Goal: Transaction & Acquisition: Purchase product/service

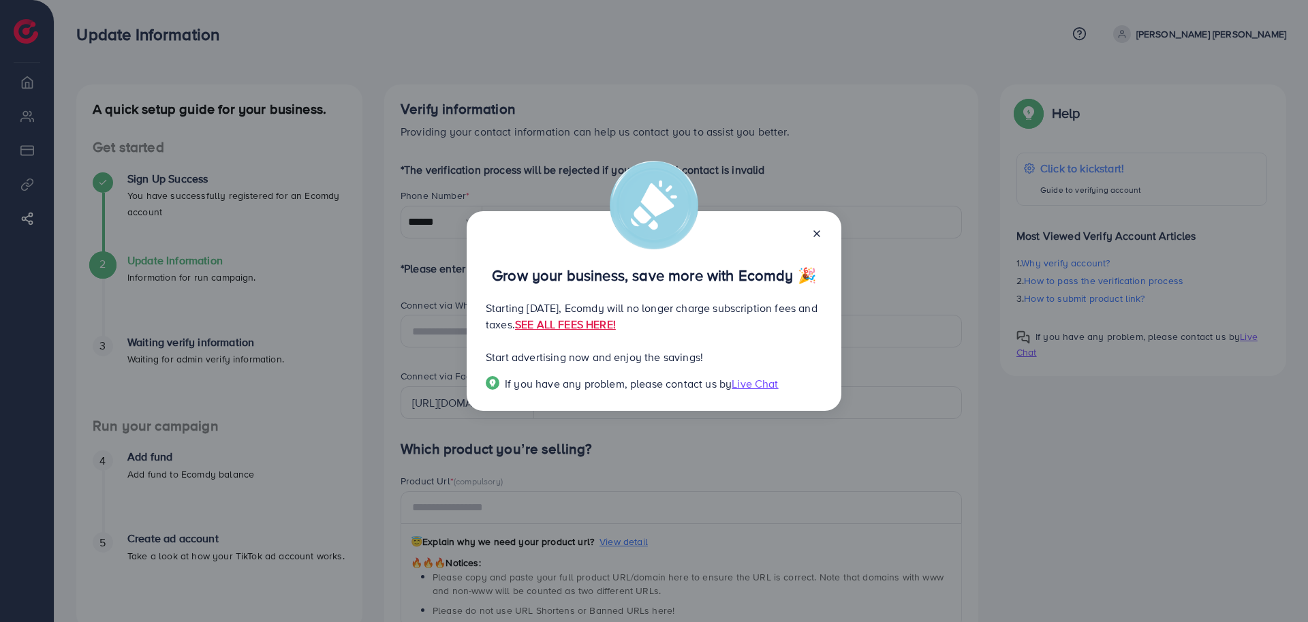
click at [819, 234] on icon at bounding box center [816, 233] width 11 height 11
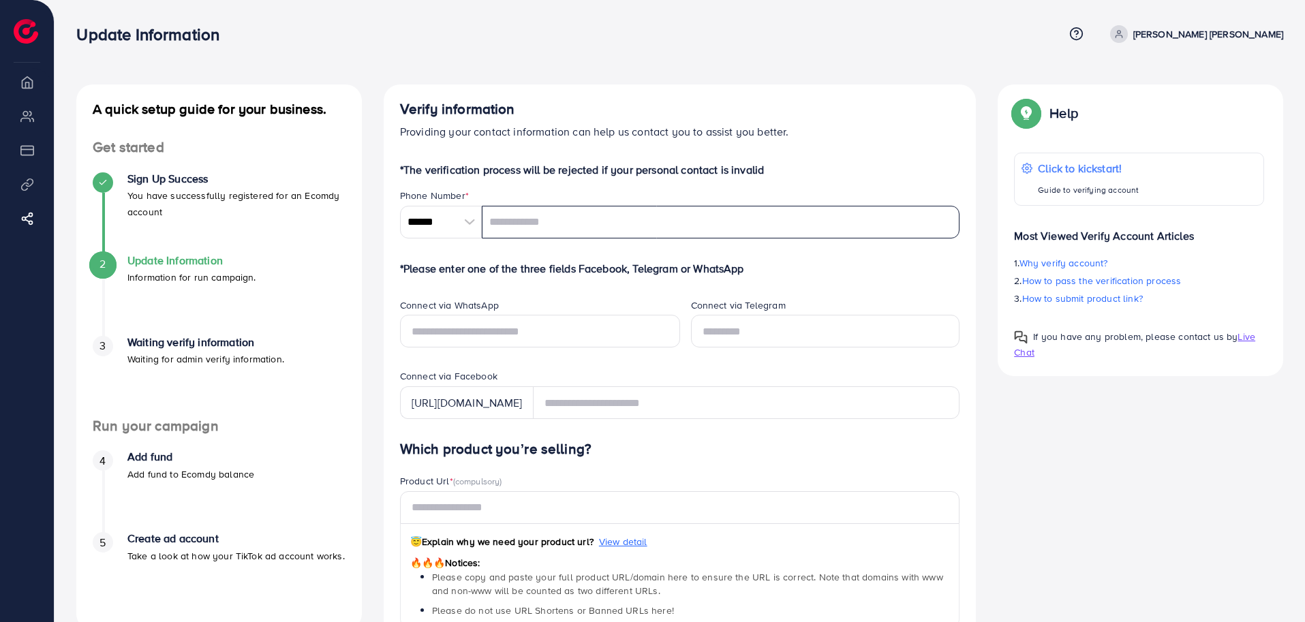
click at [551, 226] on input "tel" at bounding box center [721, 222] width 478 height 33
type input "*********"
click at [621, 277] on form "*The verification process will be rejected if your personal contact is invalid …" at bounding box center [680, 603] width 560 height 884
click at [614, 285] on form "*The verification process will be rejected if your personal contact is invalid …" at bounding box center [680, 603] width 560 height 884
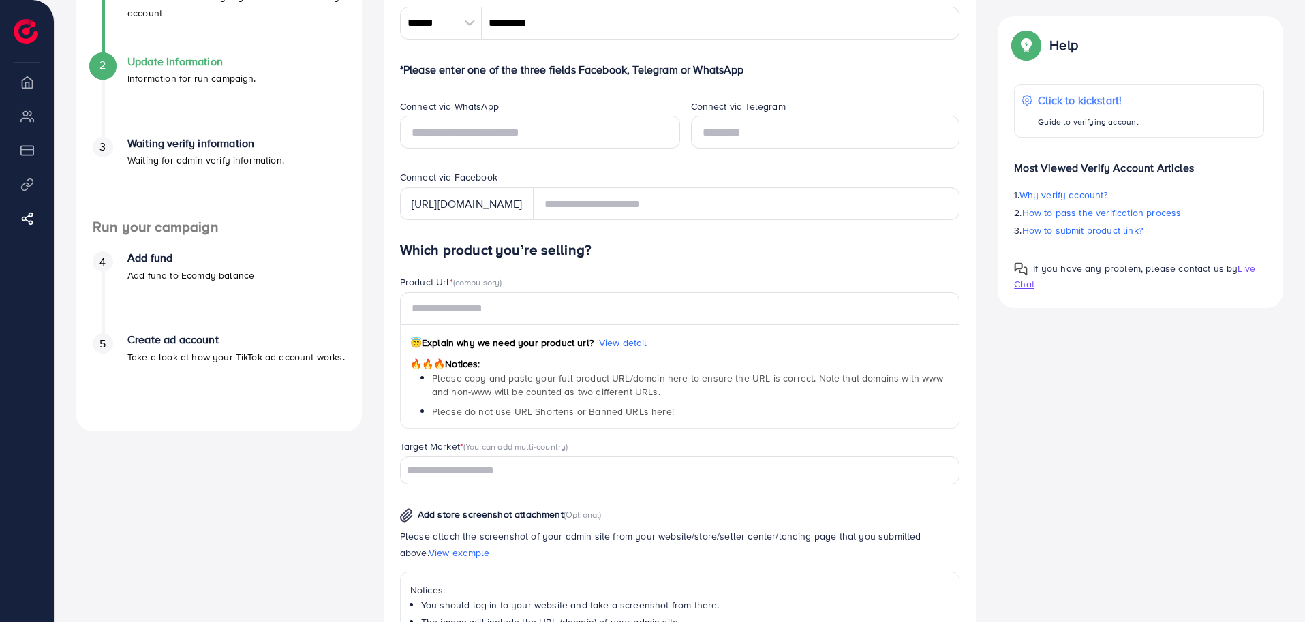
scroll to position [186, 0]
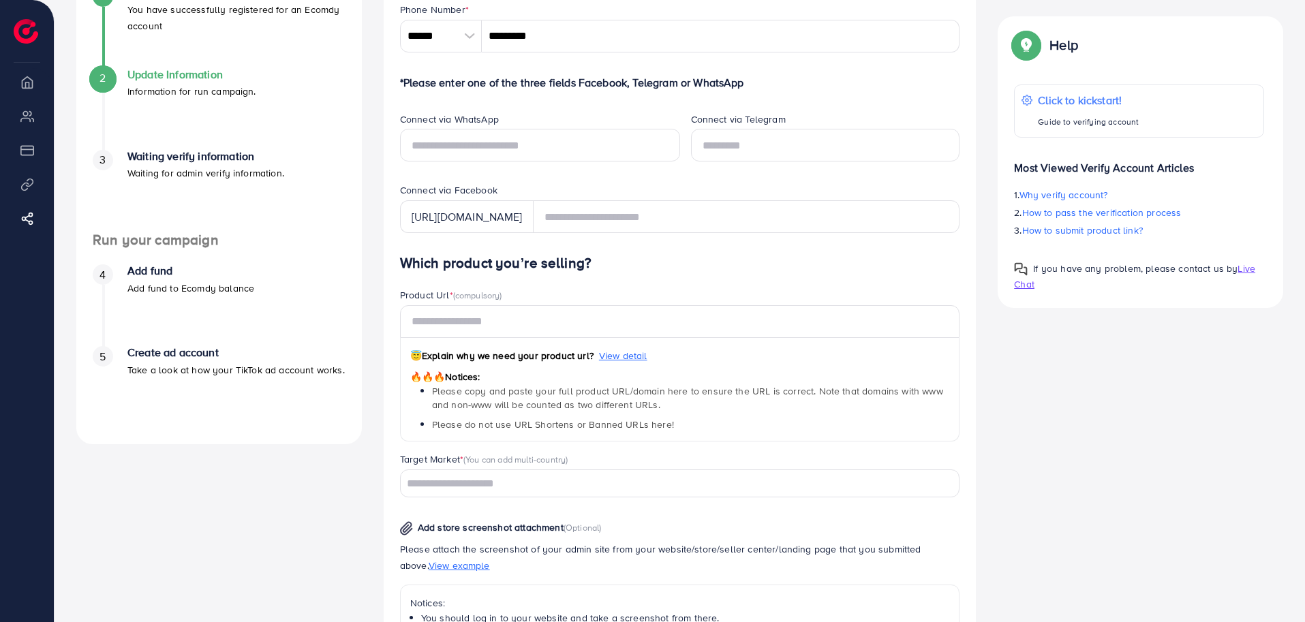
click at [608, 290] on div "Product Url * (compulsory)" at bounding box center [680, 296] width 560 height 17
click at [1100, 439] on div "A quick setup guide for your business. Get started Sign Up Success You have suc…" at bounding box center [679, 387] width 1228 height 978
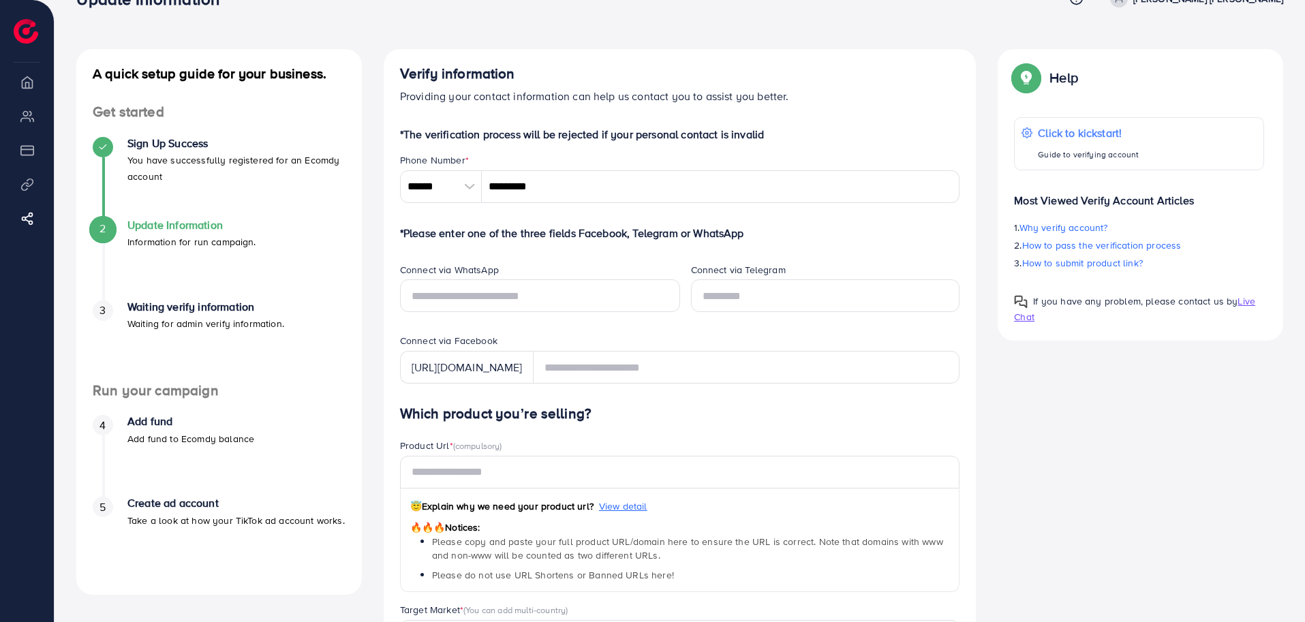
scroll to position [0, 0]
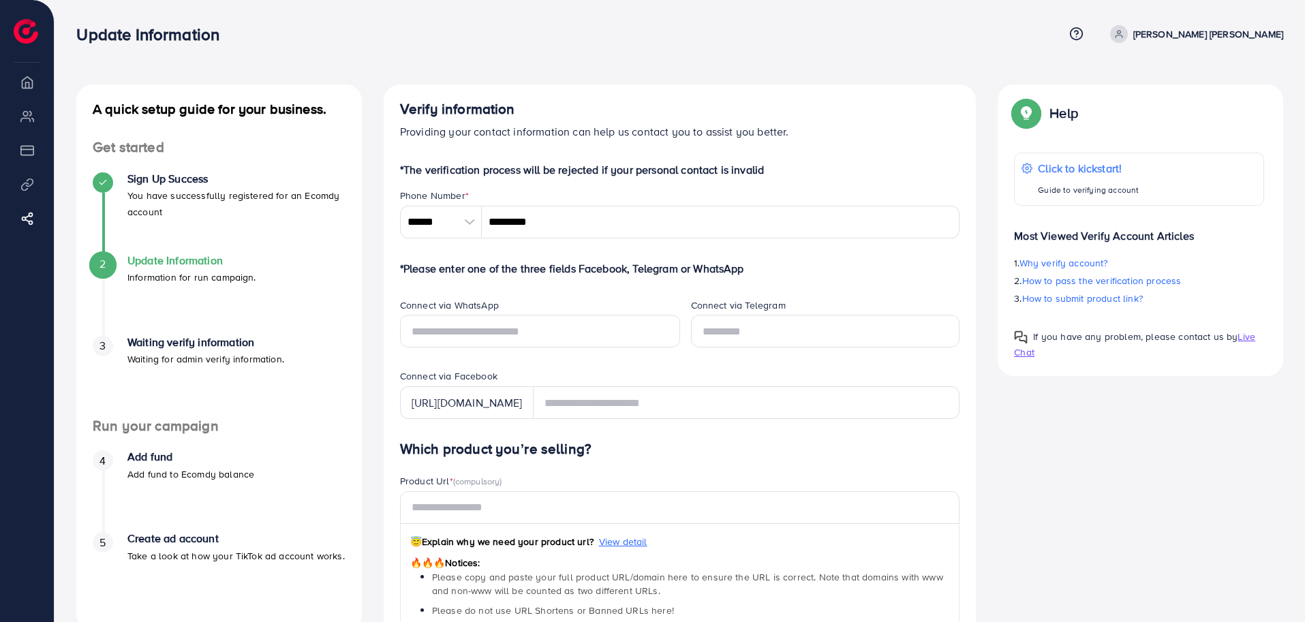
click at [373, 376] on div "Verify information Providing your contact information can help us contact you t…" at bounding box center [680, 573] width 615 height 978
click at [380, 405] on div "Verify information Providing your contact information can help us contact you t…" at bounding box center [680, 573] width 615 height 978
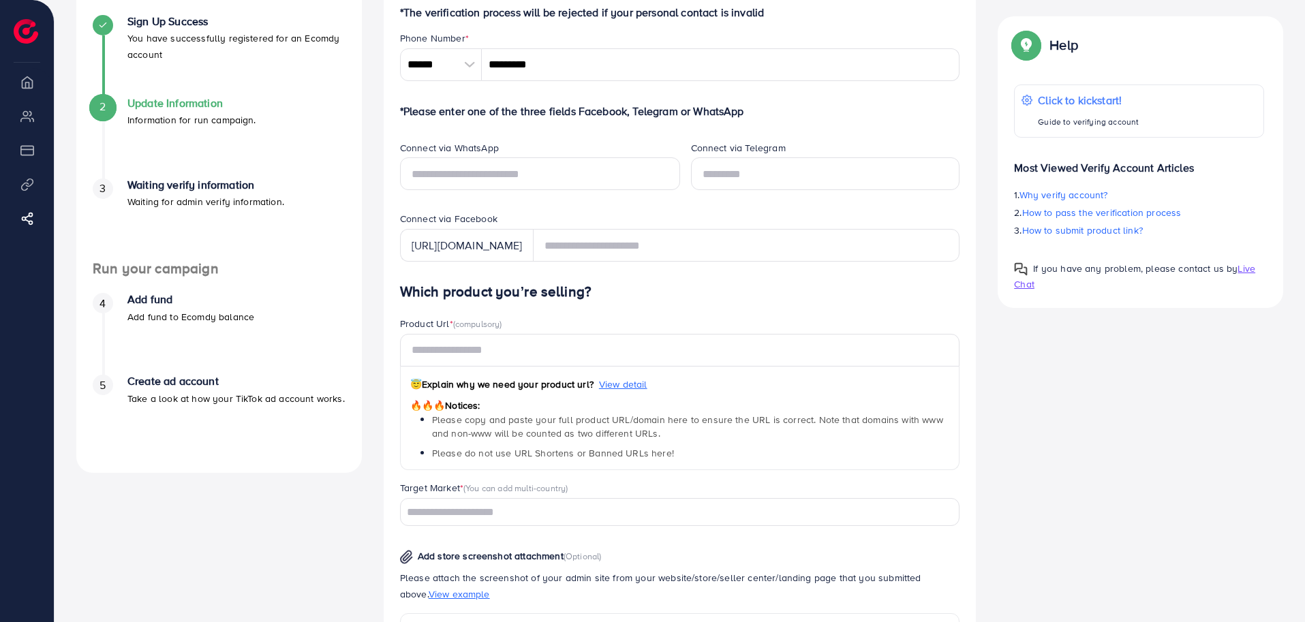
scroll to position [159, 0]
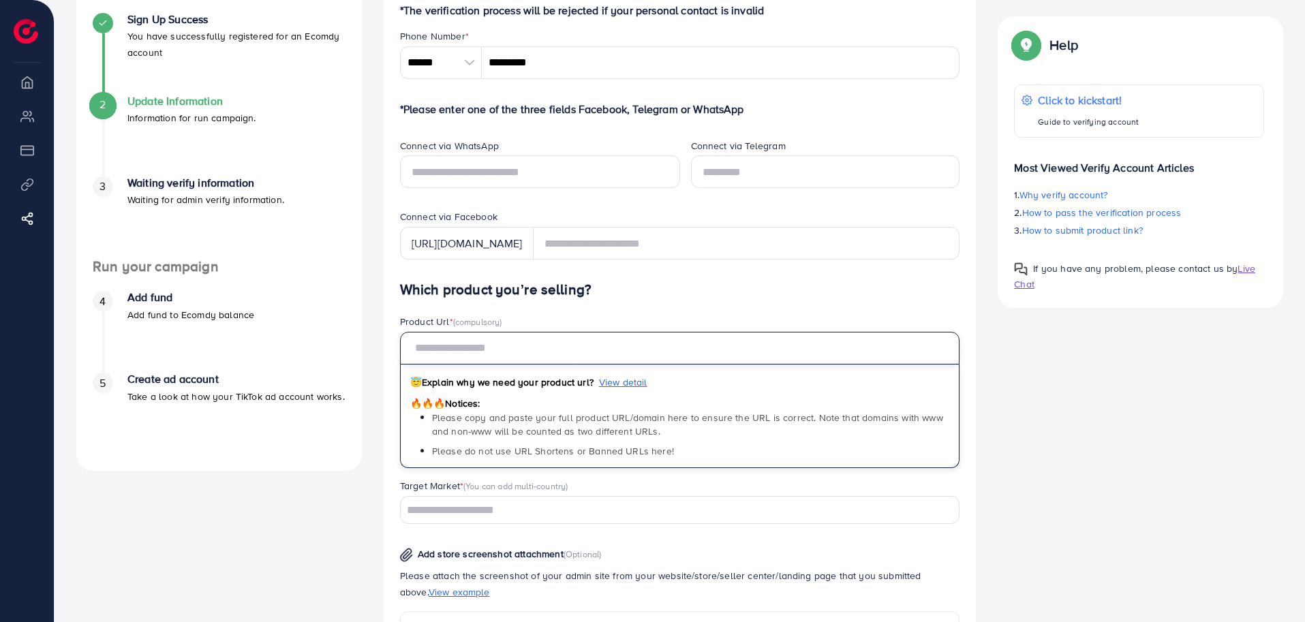
click at [504, 351] on input "text" at bounding box center [680, 348] width 560 height 33
click at [523, 424] on span "Please copy and paste your full product URL/domain here to ensure the URL is co…" at bounding box center [687, 424] width 511 height 27
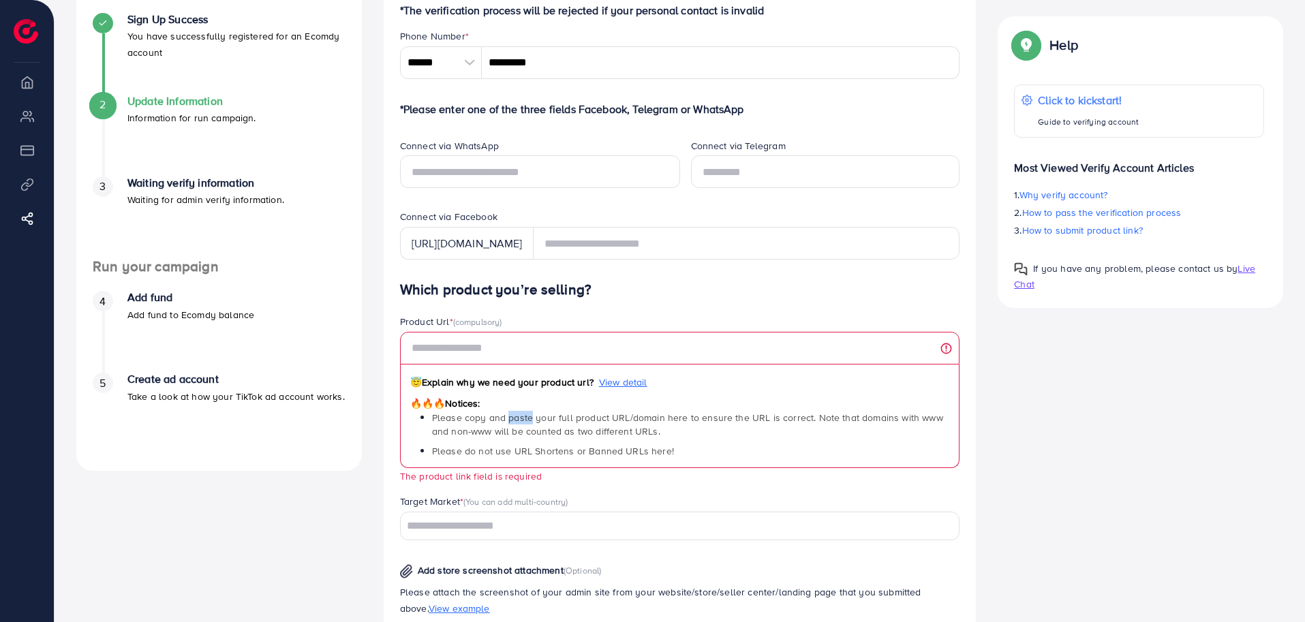
click at [523, 424] on span "Please copy and paste your full product URL/domain here to ensure the URL is co…" at bounding box center [687, 424] width 511 height 27
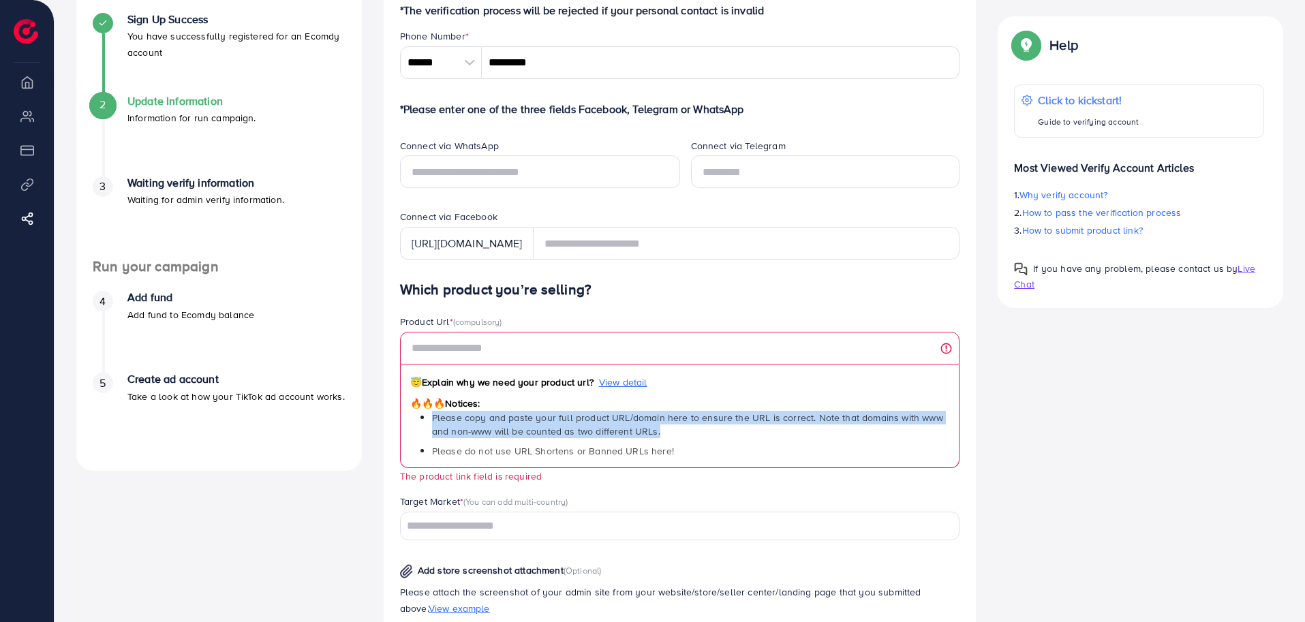
click at [523, 424] on span "Please copy and paste your full product URL/domain here to ensure the URL is co…" at bounding box center [687, 424] width 511 height 27
click at [517, 428] on span "Please copy and paste your full product URL/domain here to ensure the URL is co…" at bounding box center [687, 424] width 511 height 27
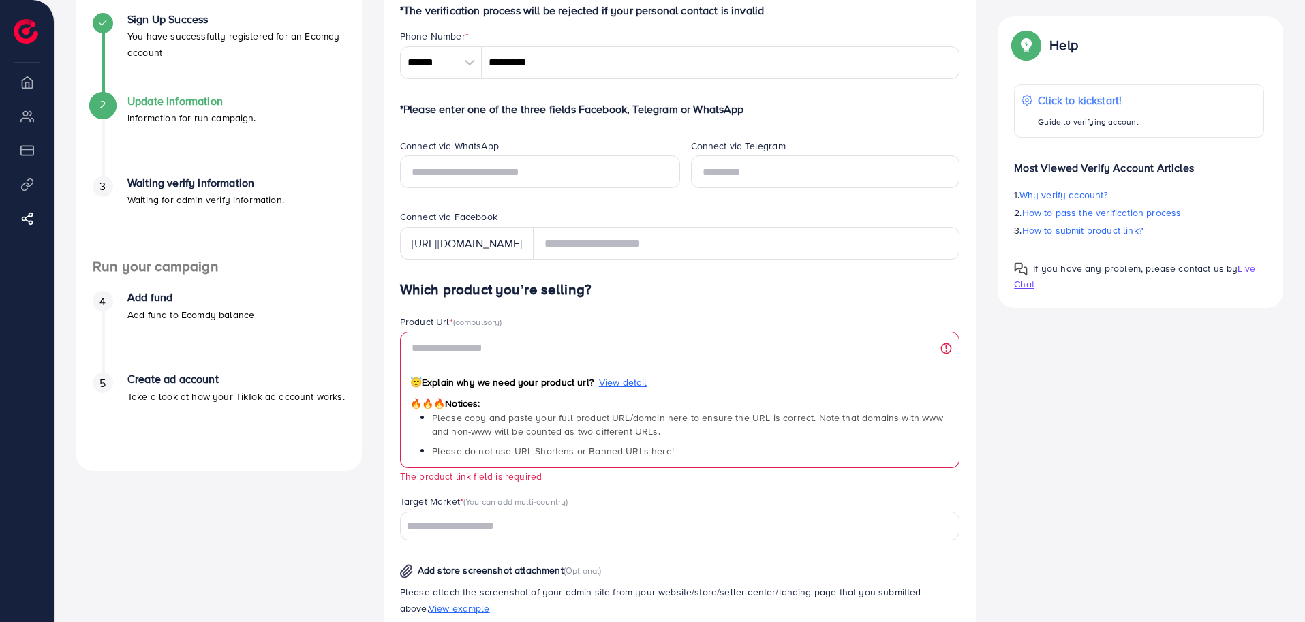
click at [523, 455] on span "Please do not use URL Shortens or Banned URLs here!" at bounding box center [553, 451] width 242 height 14
click at [563, 450] on span "Please do not use URL Shortens or Banned URLs here!" at bounding box center [553, 451] width 242 height 14
click at [1068, 448] on div "A quick setup guide for your business. Get started Sign Up Success You have suc…" at bounding box center [679, 421] width 1228 height 993
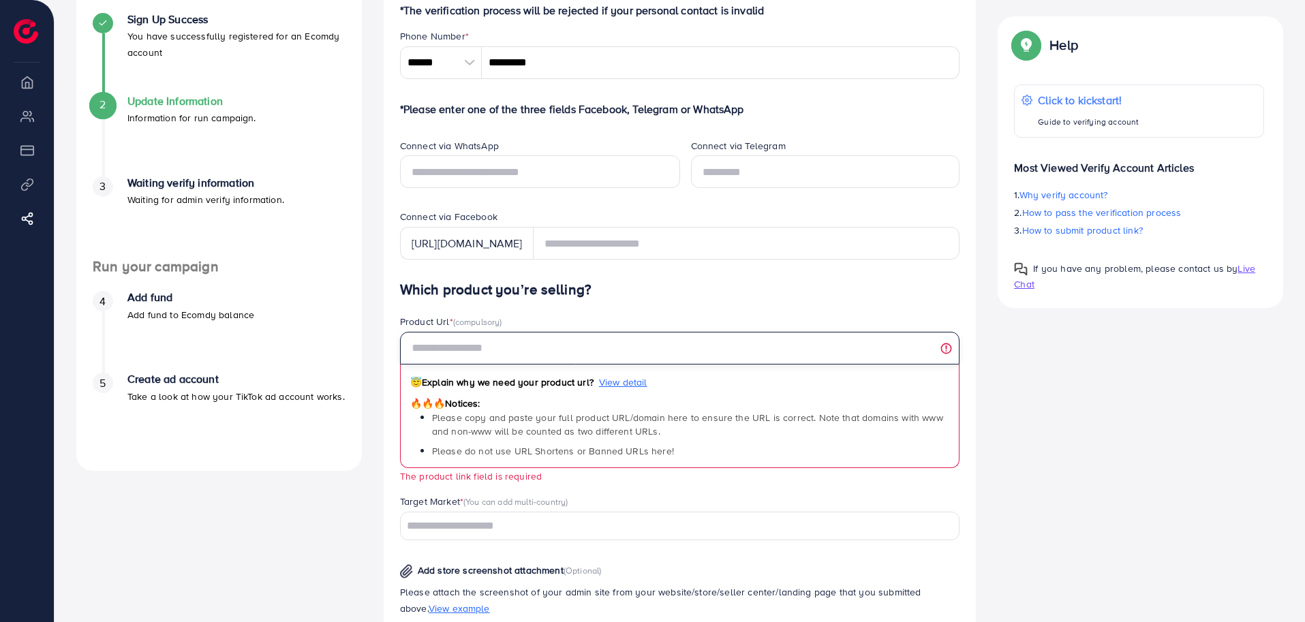
click at [518, 343] on input "text" at bounding box center [680, 348] width 560 height 33
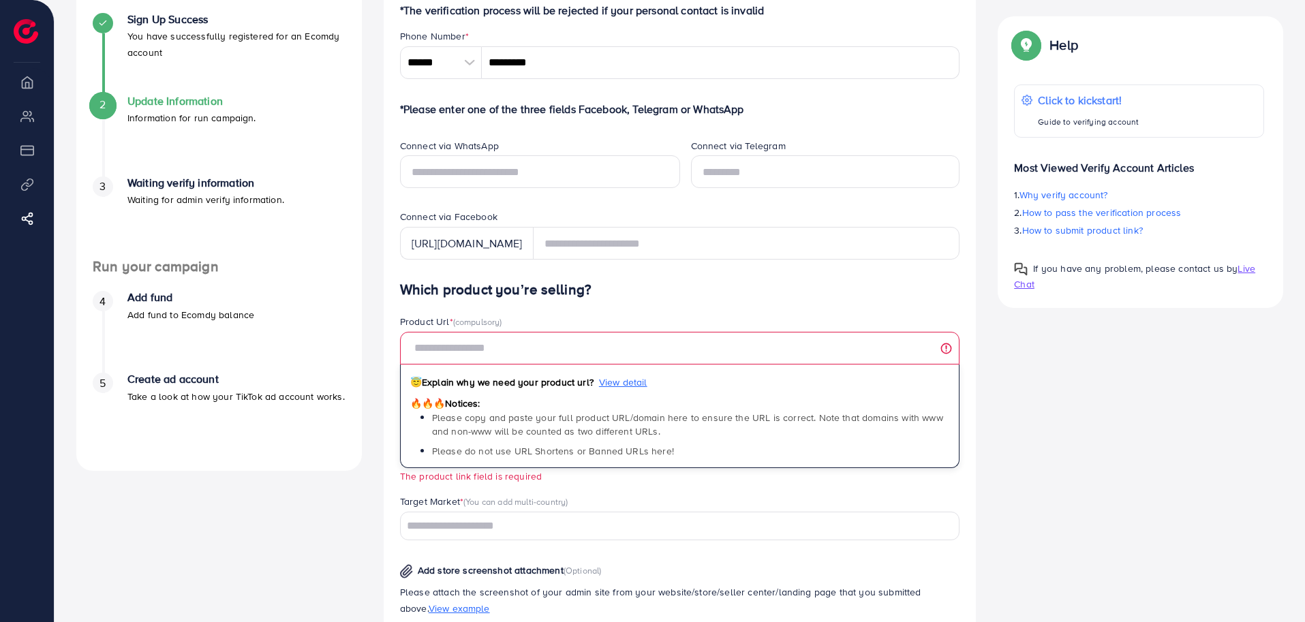
click at [488, 323] on span "(compulsory)" at bounding box center [477, 321] width 49 height 12
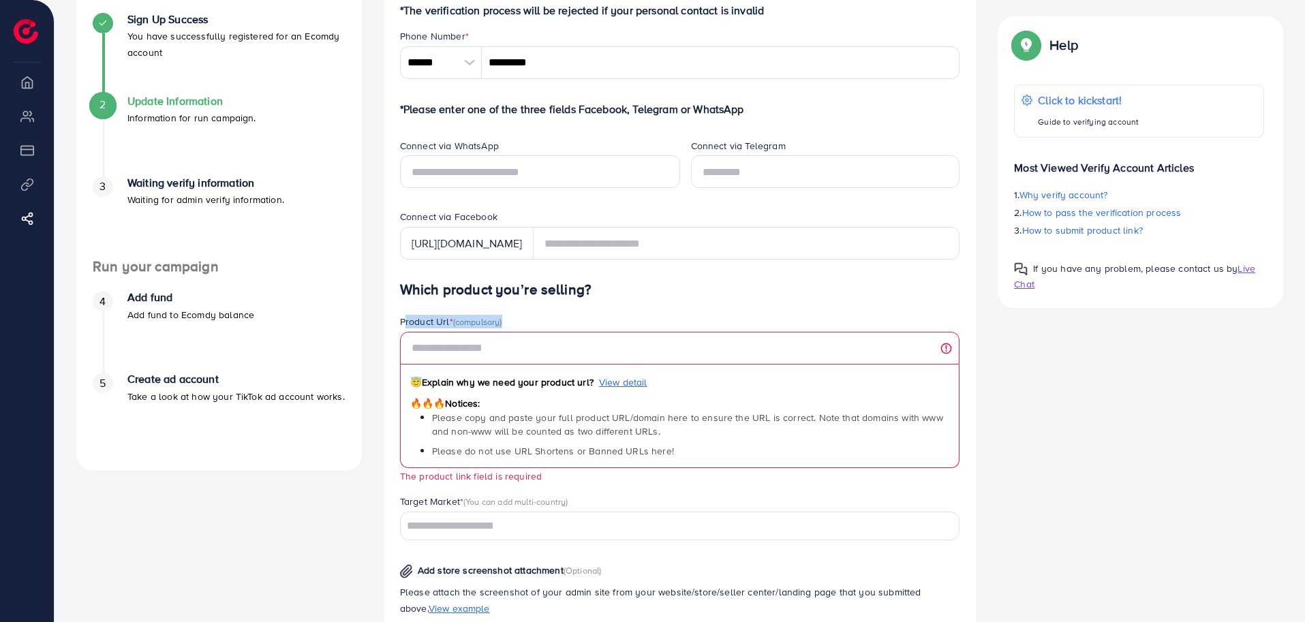
click at [488, 323] on span "(compulsory)" at bounding box center [477, 321] width 49 height 12
click at [593, 309] on div "Which product you’re selling? Product Url * (compulsory) 😇 Explain why we need …" at bounding box center [680, 579] width 560 height 596
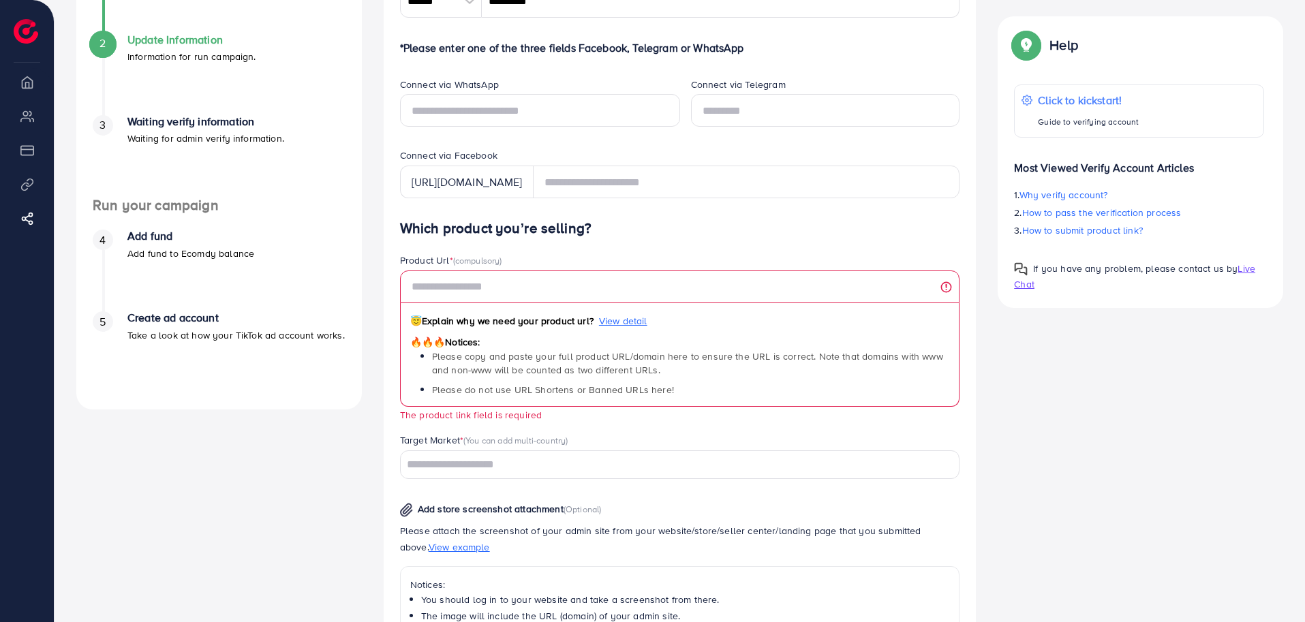
scroll to position [230, 0]
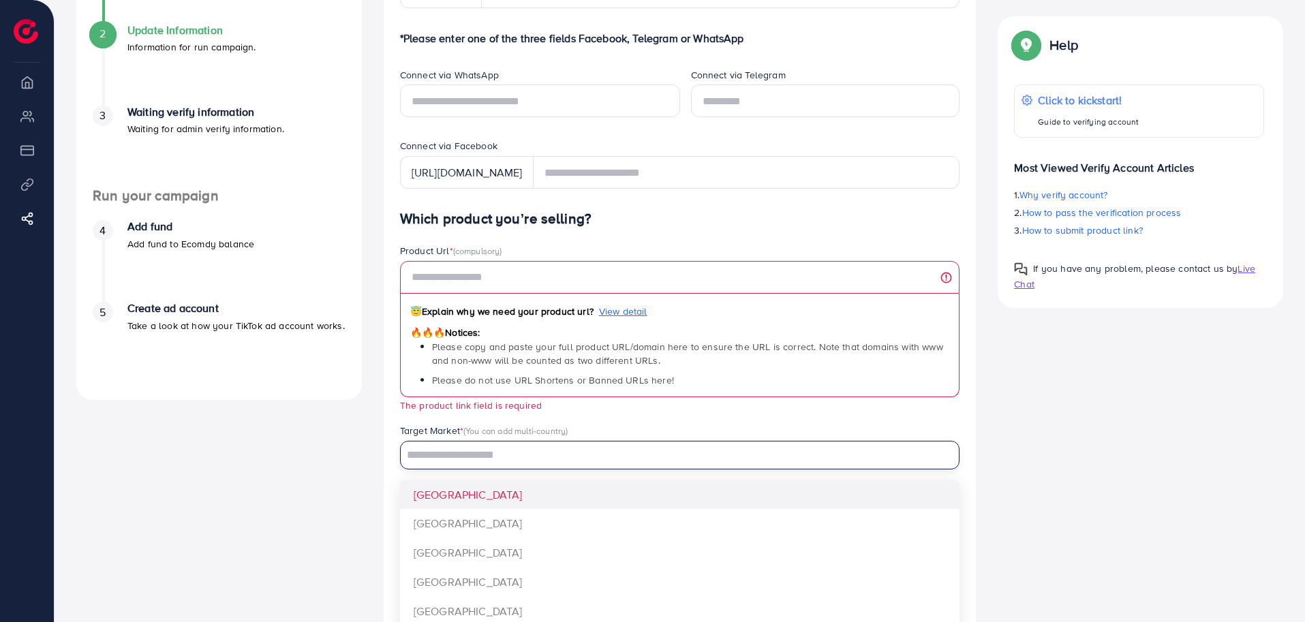
click at [519, 463] on input "Search for option" at bounding box center [672, 455] width 540 height 21
click at [540, 461] on input "Search for option" at bounding box center [672, 455] width 540 height 21
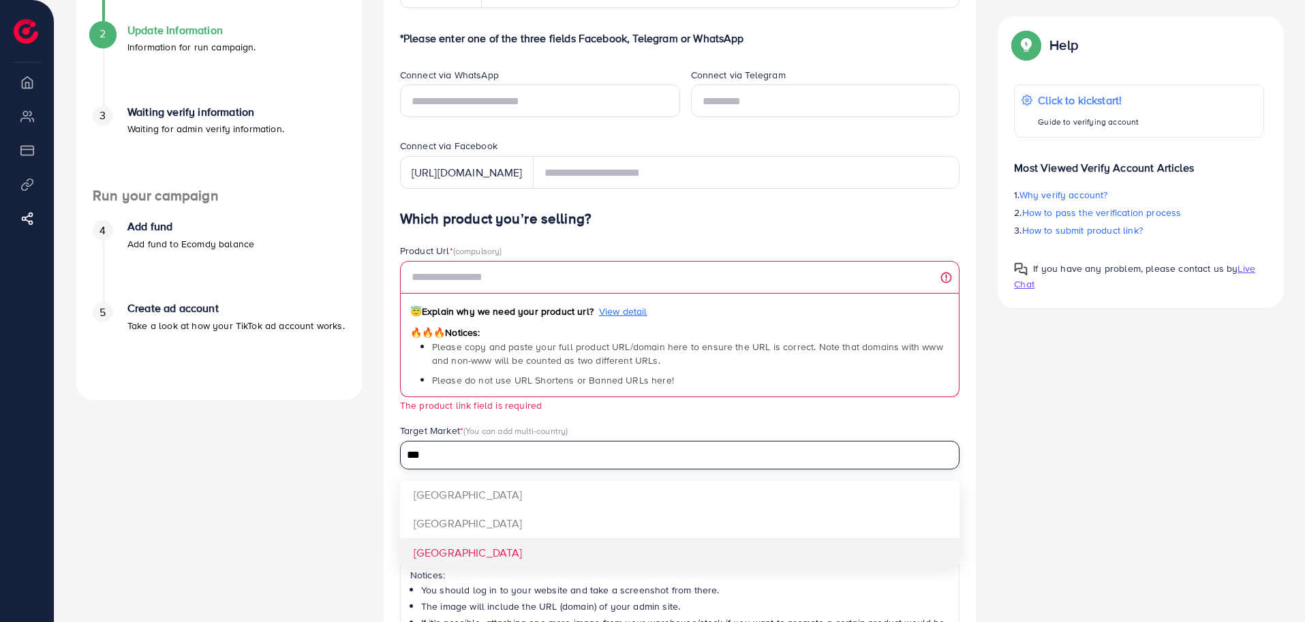
type input "***"
click at [456, 557] on div "Which product you’re selling? Product Url * (compulsory) 😇 Explain why we need …" at bounding box center [680, 509] width 560 height 596
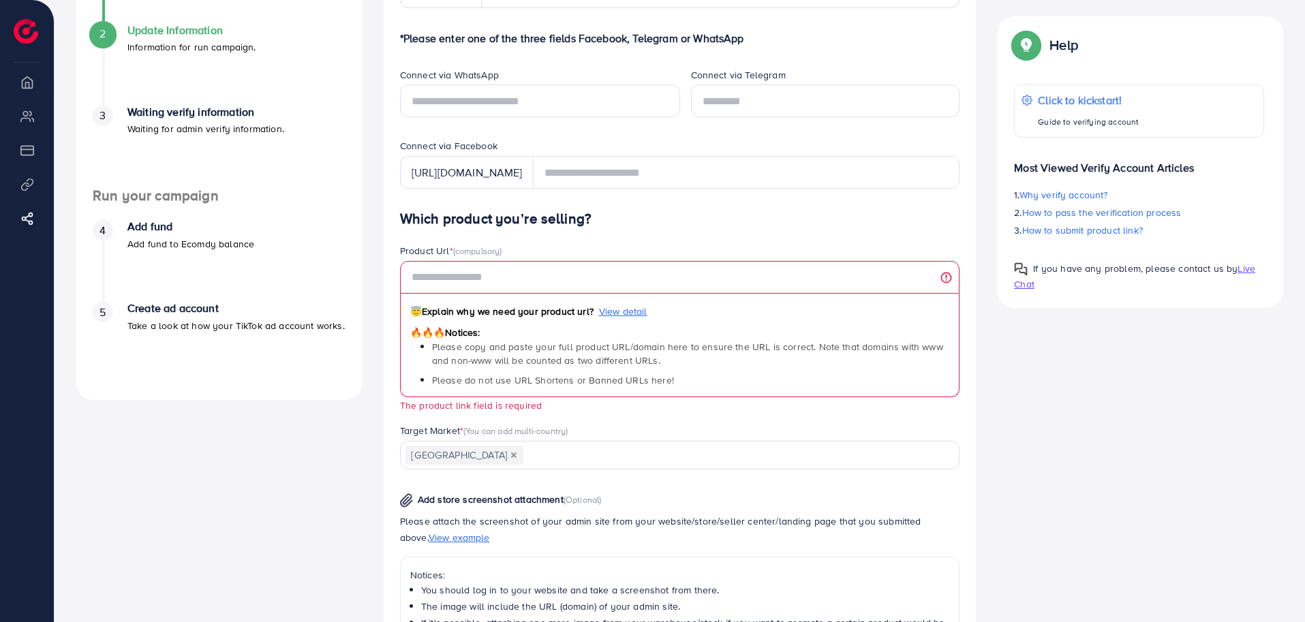
click at [1181, 471] on div "A quick setup guide for your business. Get started Sign Up Success You have suc…" at bounding box center [679, 350] width 1228 height 993
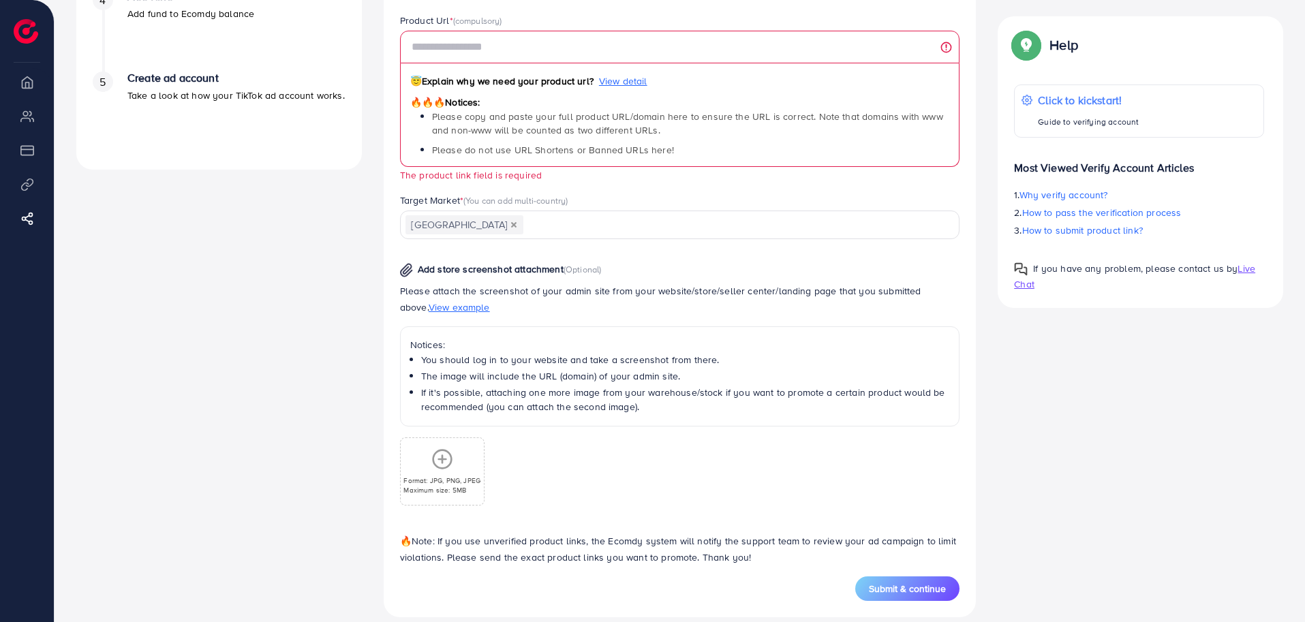
scroll to position [467, 0]
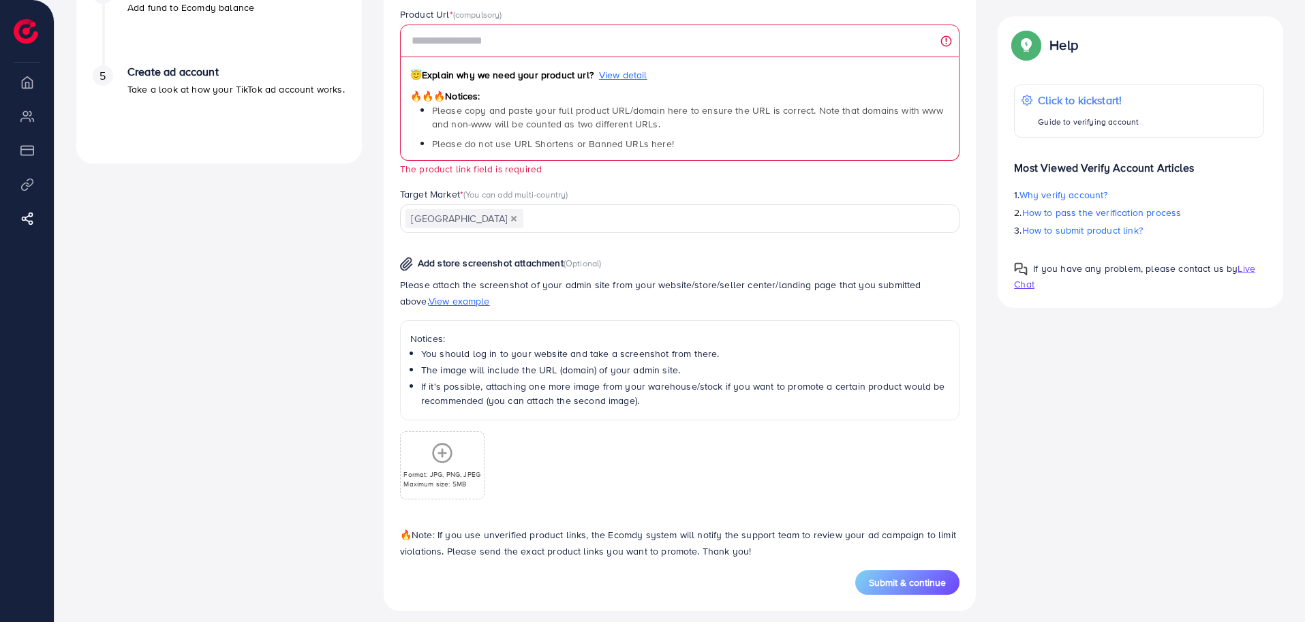
click at [356, 457] on div "A quick setup guide for your business. Get started Sign Up Success You have suc…" at bounding box center [218, 114] width 307 height 993
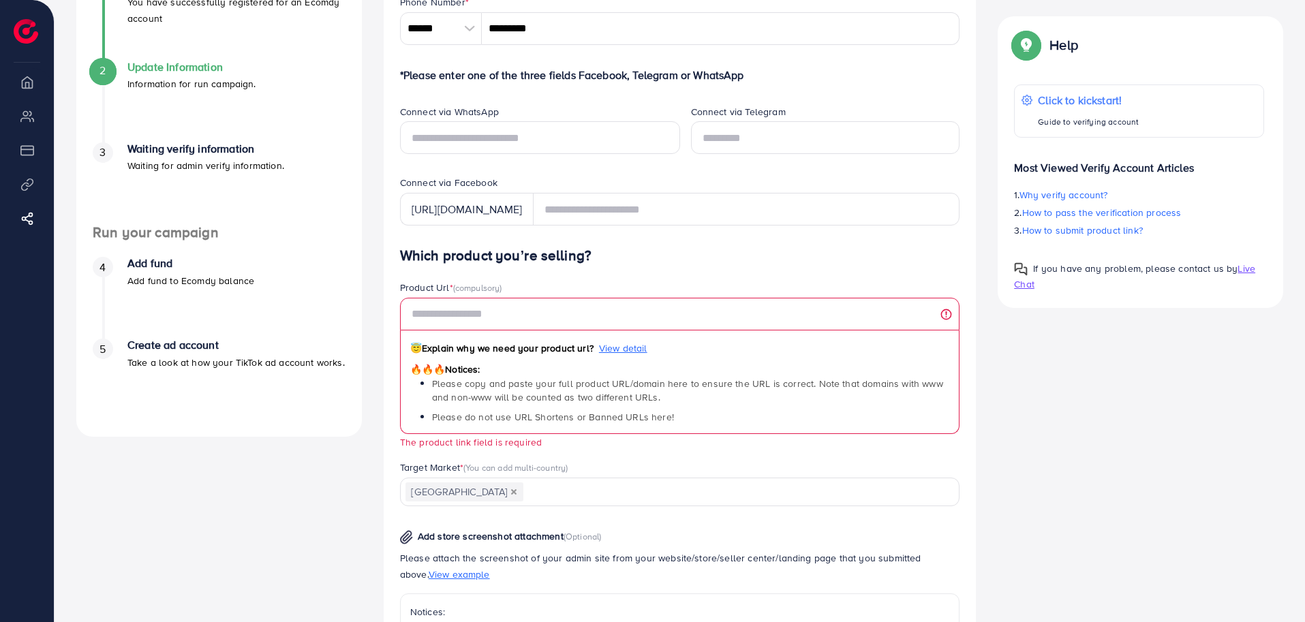
scroll to position [191, 0]
click at [1053, 404] on div "A quick setup guide for your business. Get started Sign Up Success You have suc…" at bounding box center [679, 389] width 1228 height 993
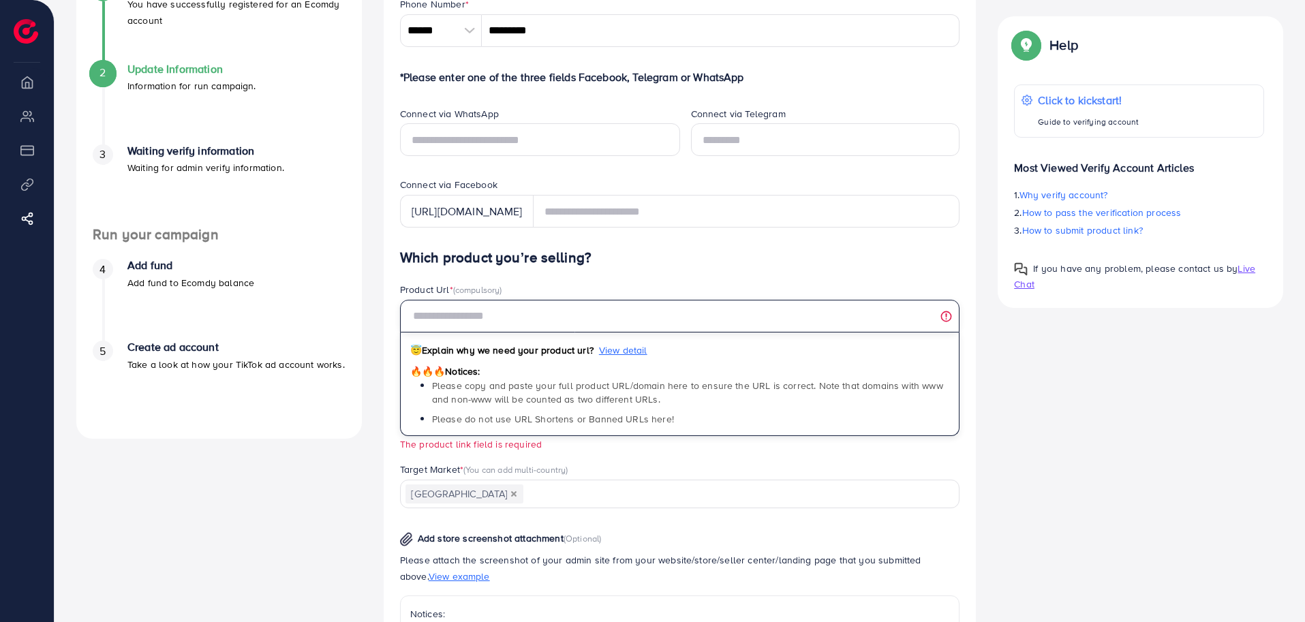
click at [494, 320] on input "text" at bounding box center [680, 316] width 560 height 33
paste input "**********"
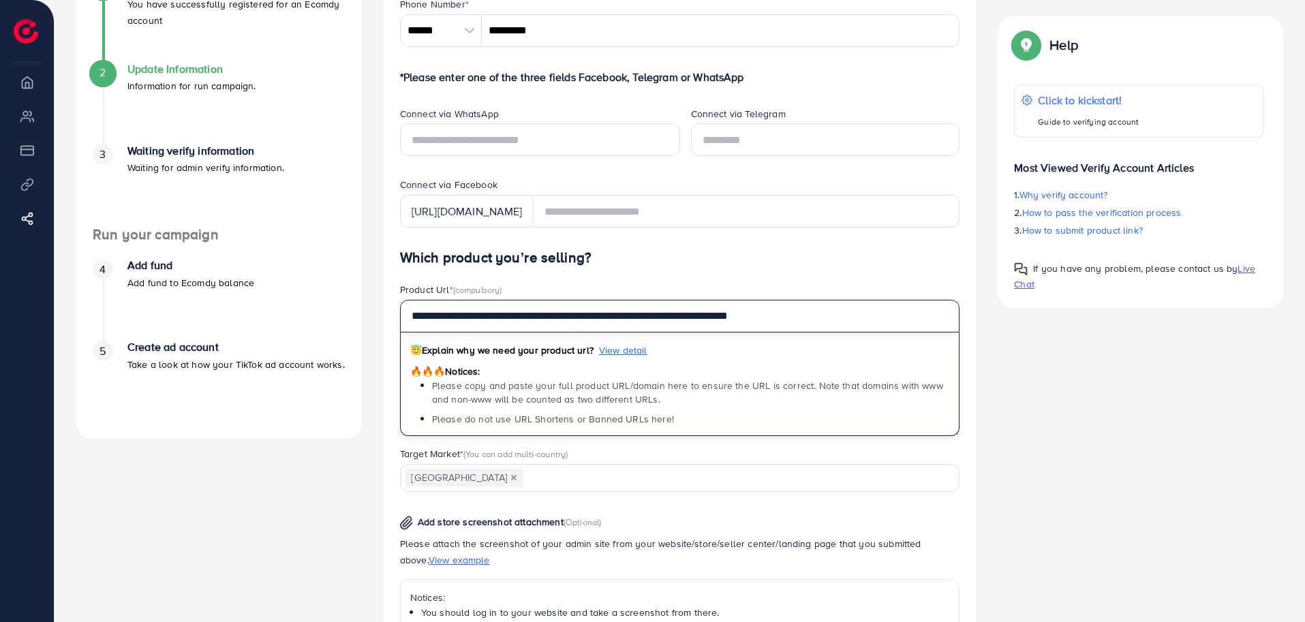
type input "**********"
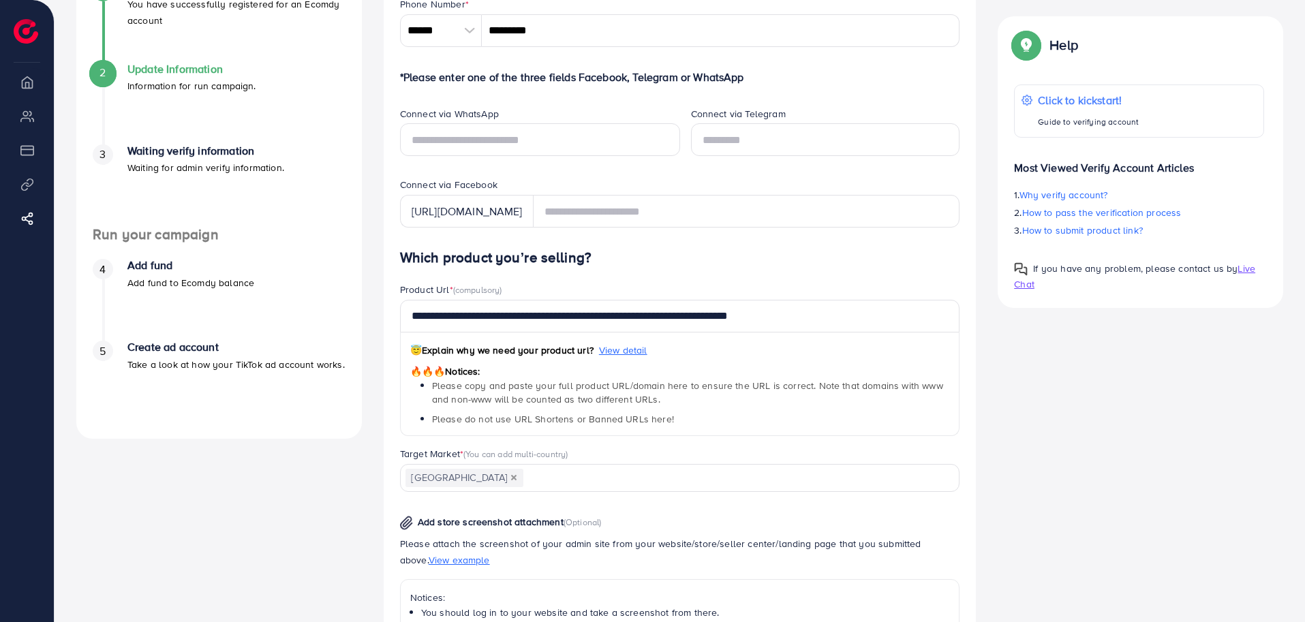
click at [1136, 417] on div "A quick setup guide for your business. Get started Sign Up Success You have suc…" at bounding box center [679, 382] width 1228 height 978
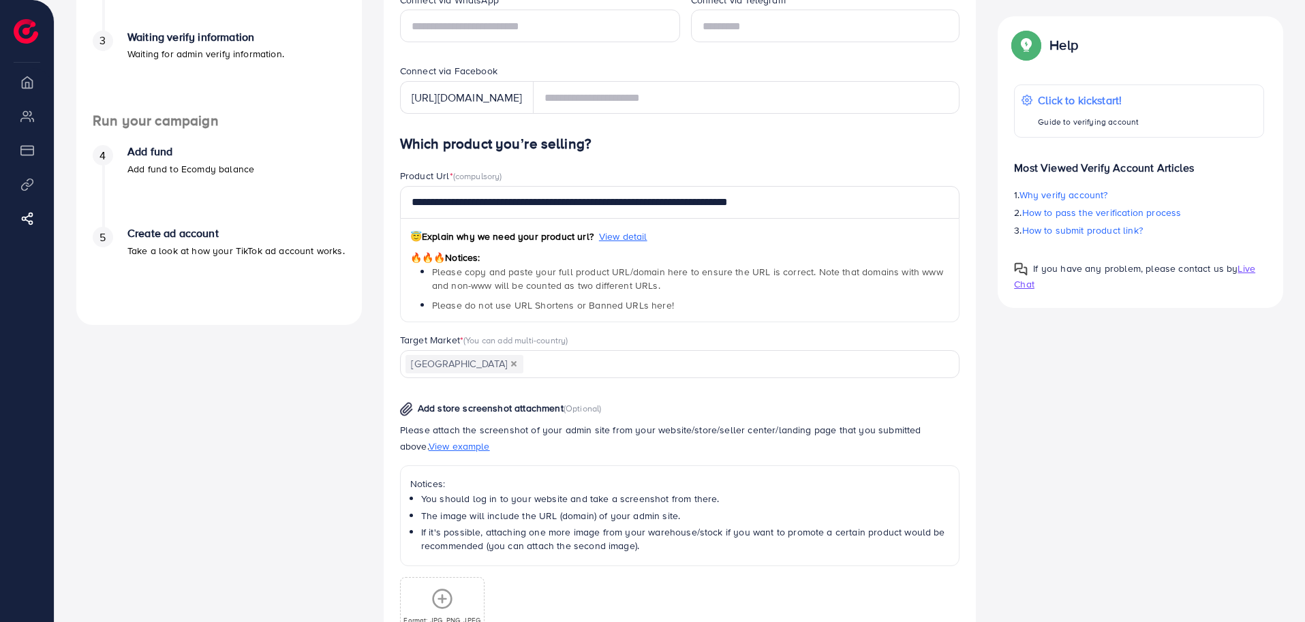
scroll to position [462, 0]
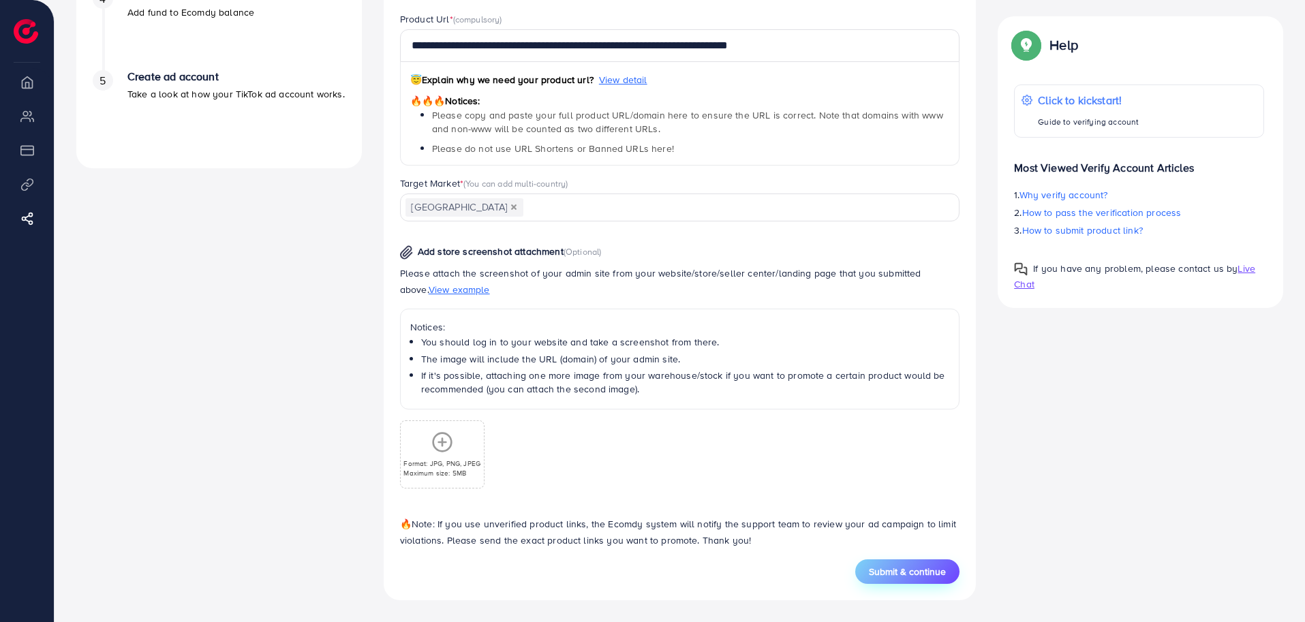
click at [927, 571] on span "Submit & continue" at bounding box center [907, 572] width 77 height 14
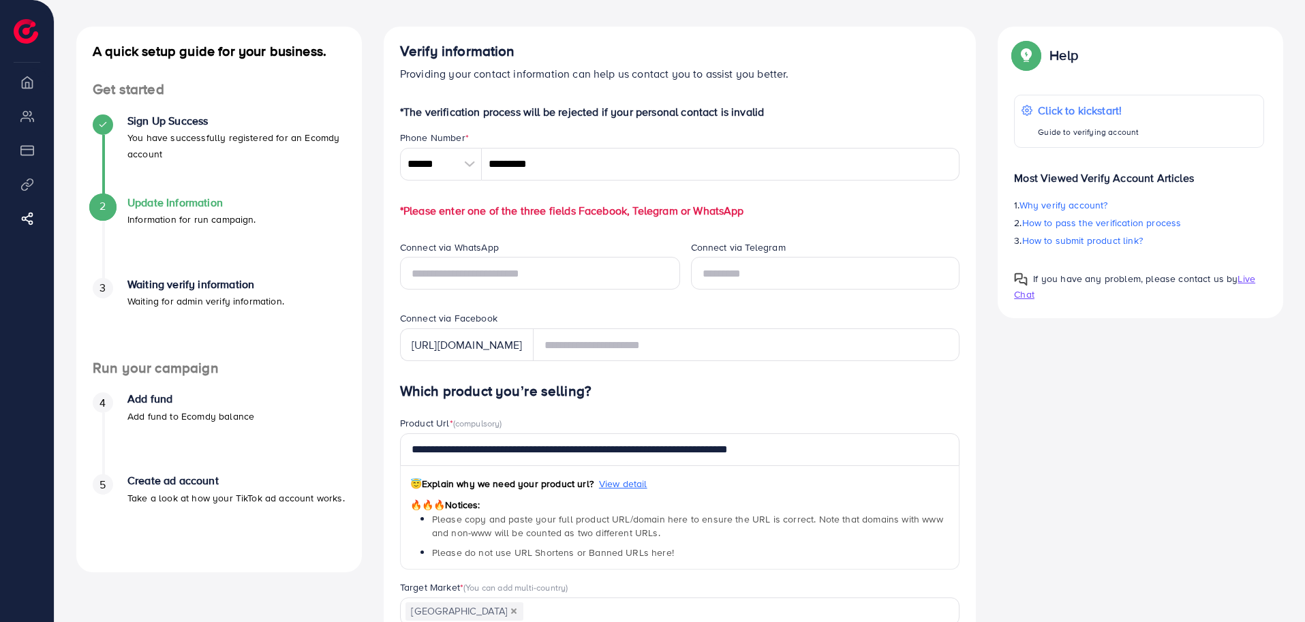
scroll to position [56, 0]
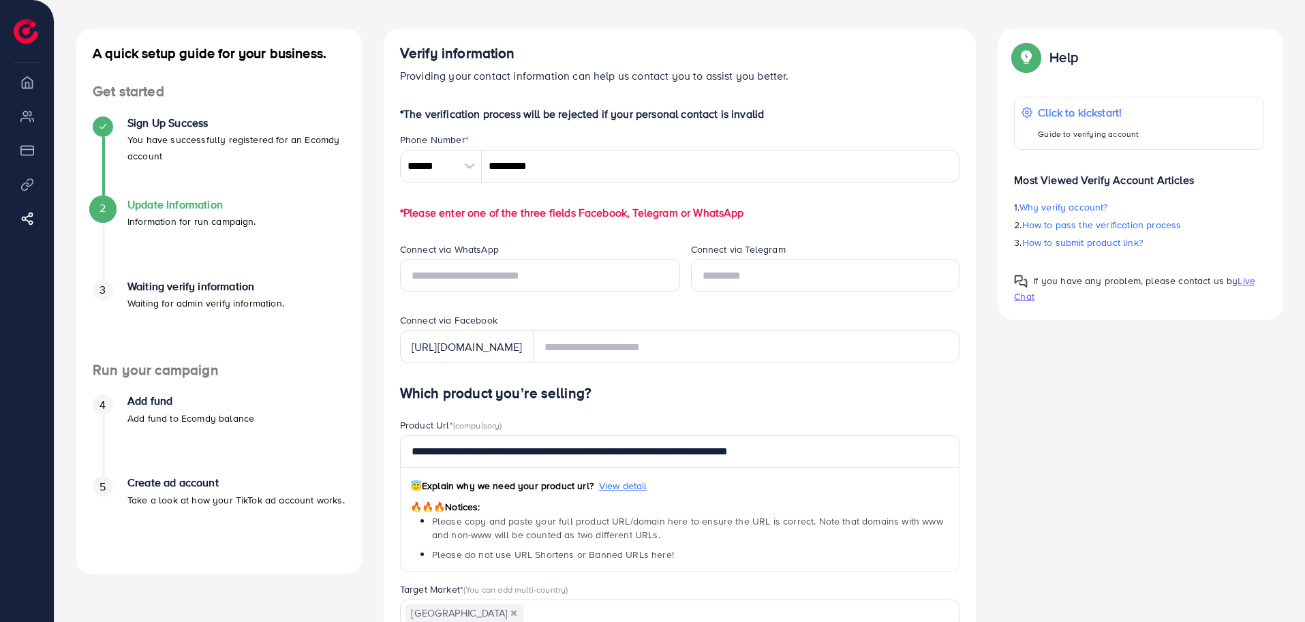
click at [601, 215] on p "*Please enter one of the three fields Facebook, Telegram or WhatsApp" at bounding box center [680, 212] width 560 height 16
click at [609, 240] on form "*The verification process will be rejected if your personal contact is invalid …" at bounding box center [680, 548] width 560 height 884
click at [584, 277] on input "text" at bounding box center [540, 275] width 280 height 33
click at [557, 245] on div "Connect via WhatsApp" at bounding box center [540, 251] width 280 height 17
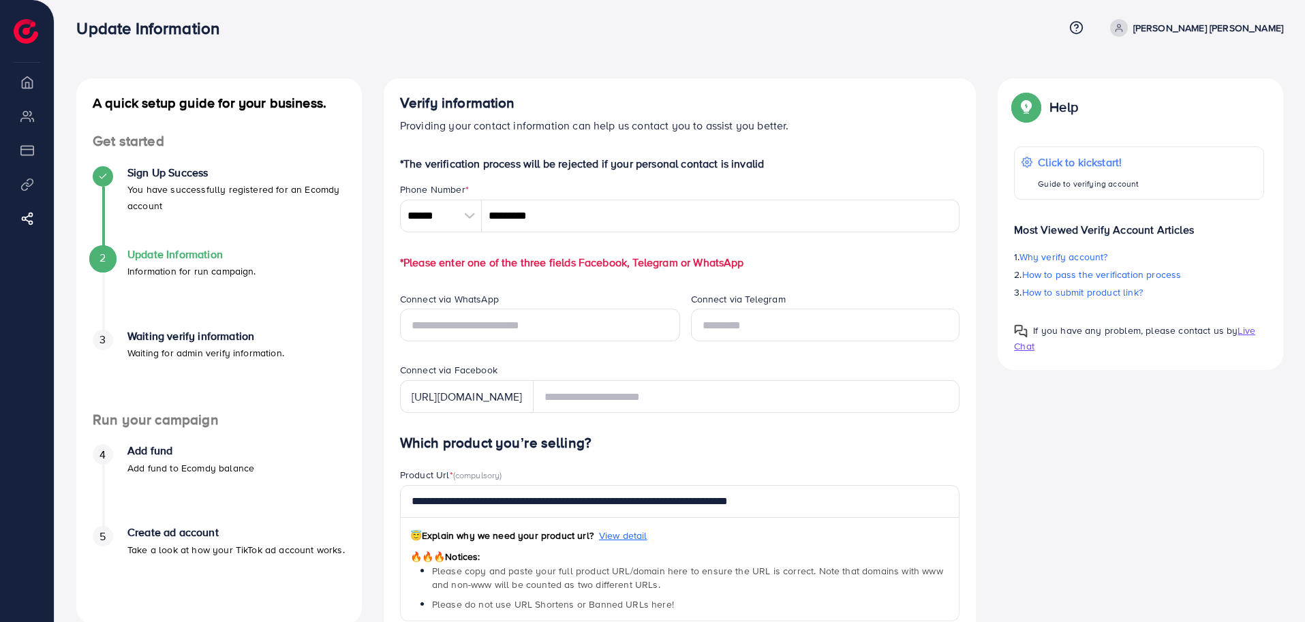
scroll to position [4, 0]
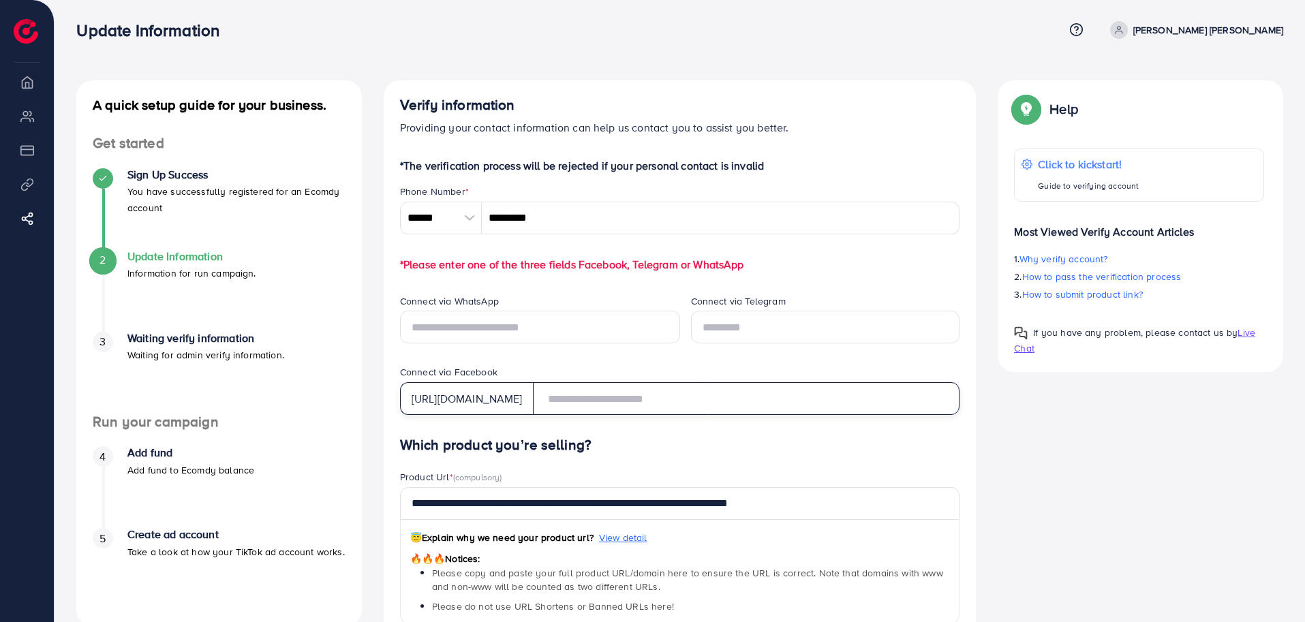
click at [638, 399] on input "text" at bounding box center [746, 398] width 427 height 33
paste input "**********"
type input "**********"
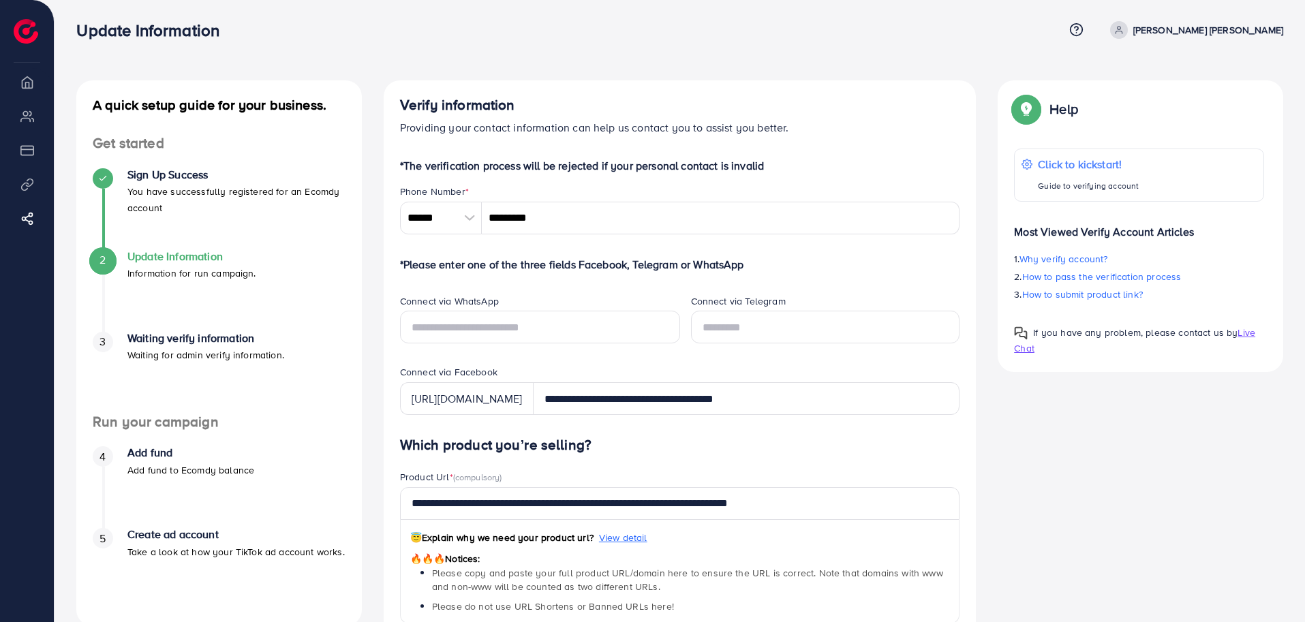
click at [733, 445] on h4 "Which product you’re selling?" at bounding box center [680, 445] width 560 height 17
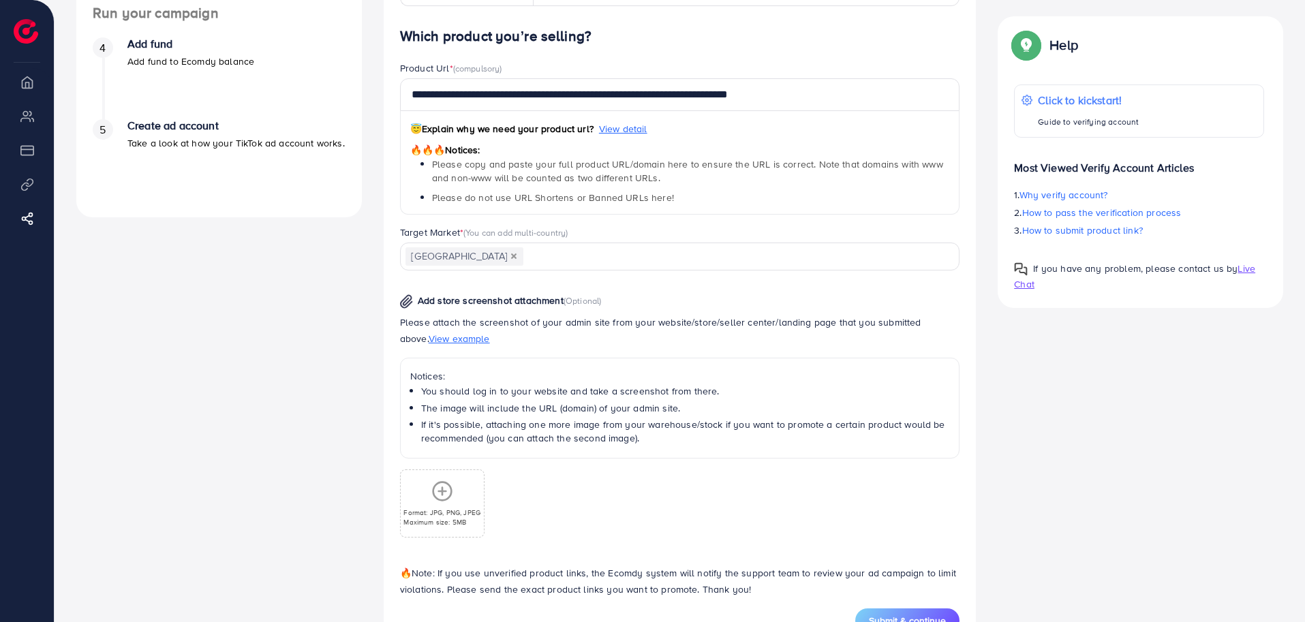
scroll to position [462, 0]
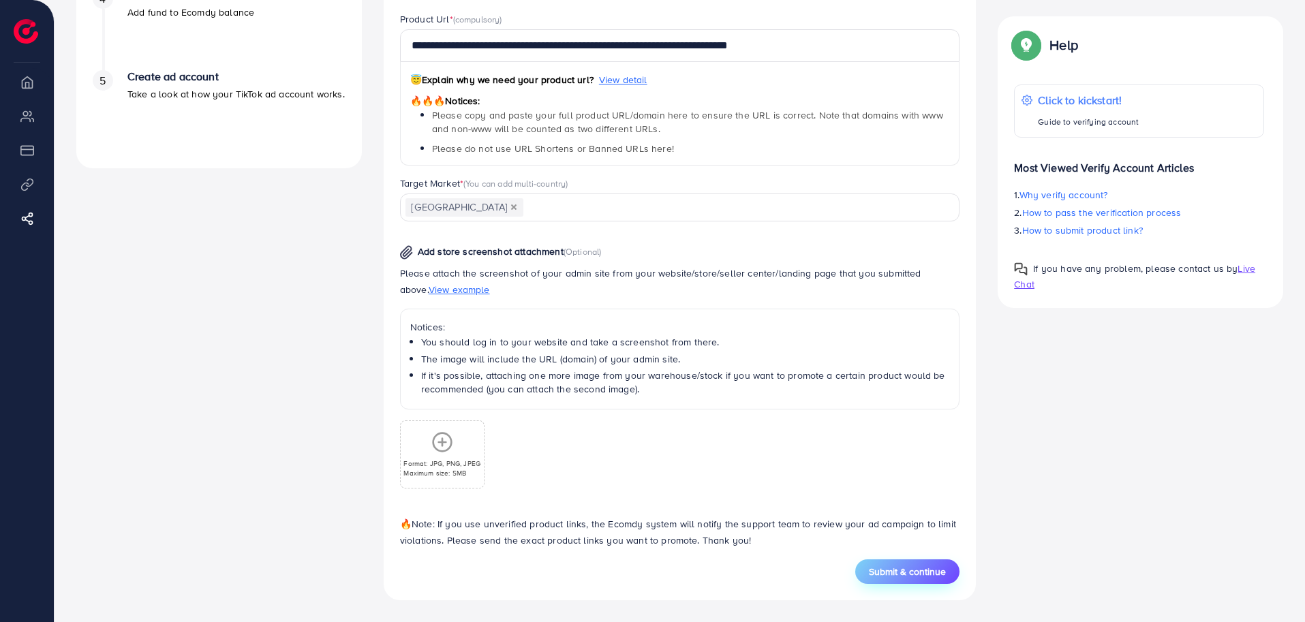
click at [922, 578] on button "Submit & continue" at bounding box center [907, 571] width 104 height 25
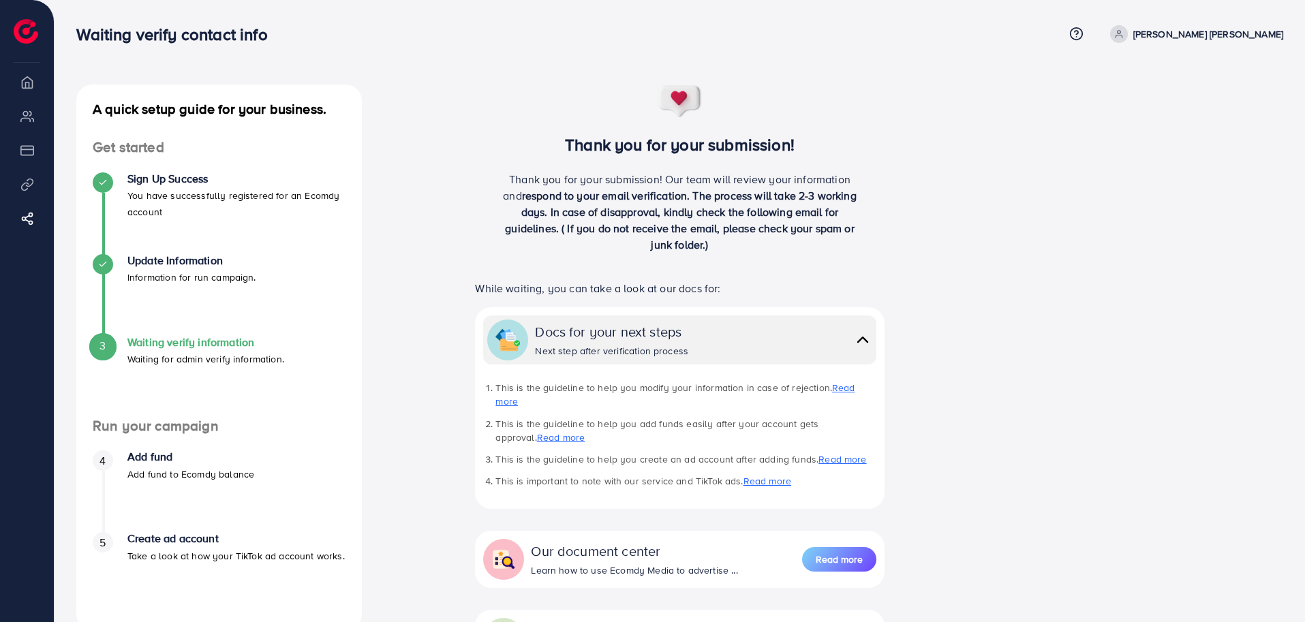
click at [417, 340] on div "Thank you for your submission! Thank you for your submission! Our team will rev…" at bounding box center [680, 434] width 615 height 700
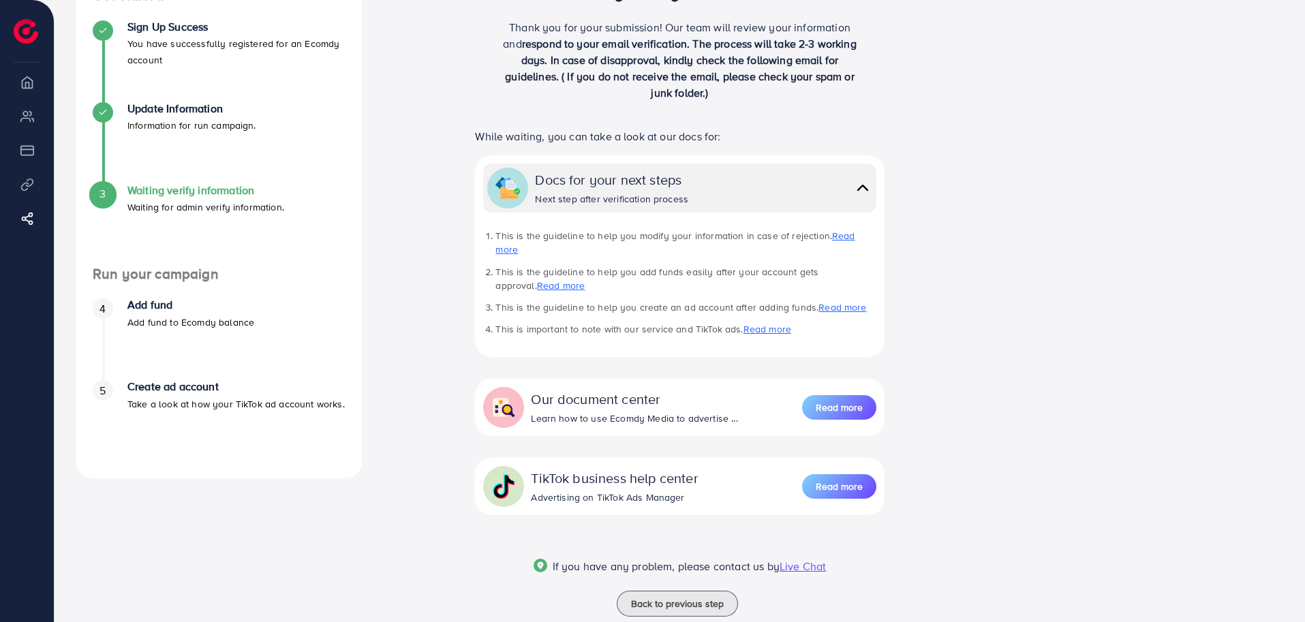
scroll to position [171, 0]
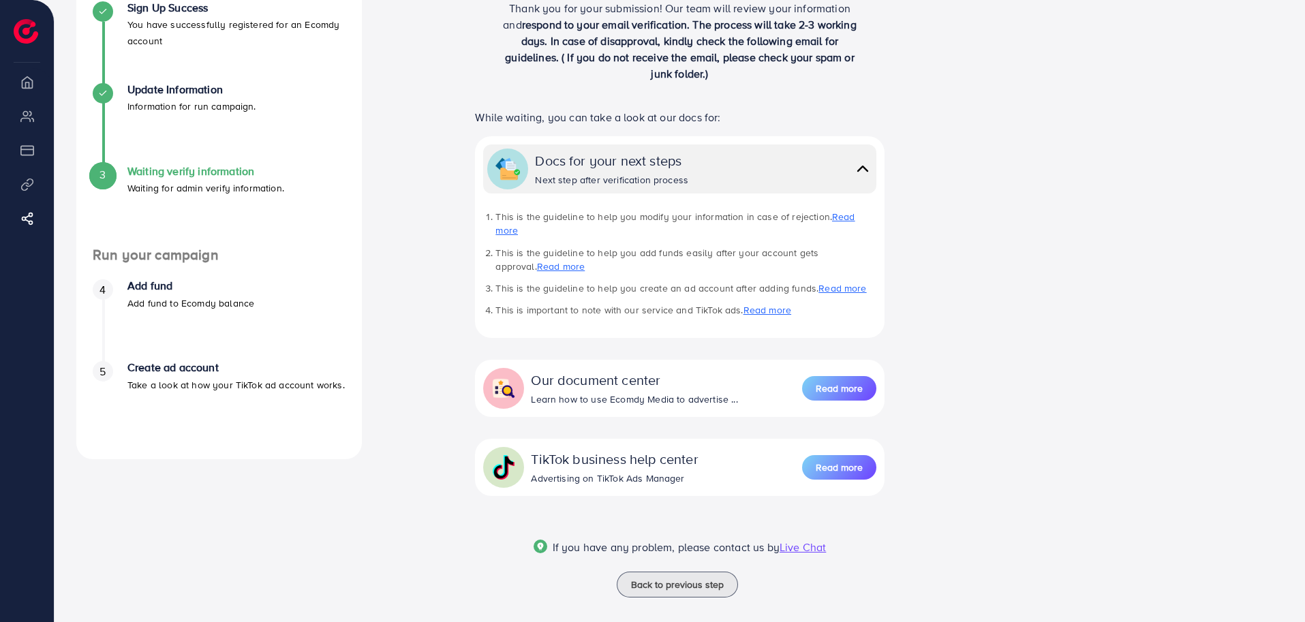
click at [955, 390] on div "Thank you for your submission! Thank you for your submission! Our team will rev…" at bounding box center [680, 263] width 615 height 700
click at [954, 333] on div "Thank you for your submission! Thank you for your submission! Our team will rev…" at bounding box center [680, 263] width 615 height 700
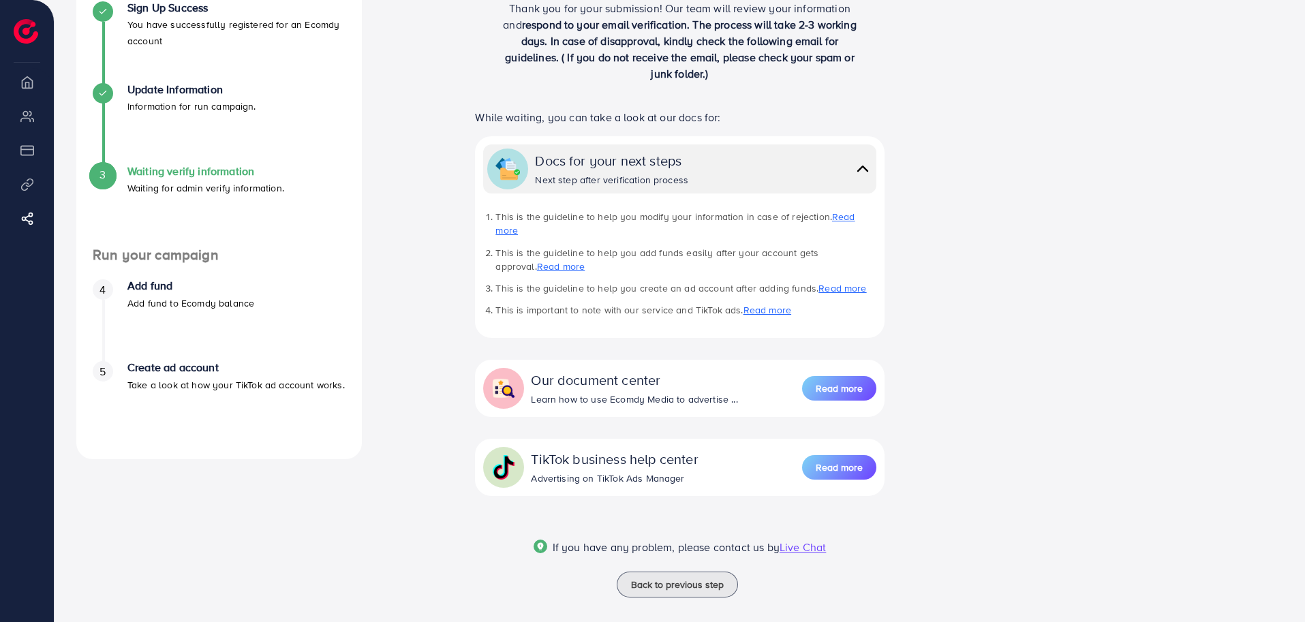
click at [987, 499] on div "A quick setup guide for your business. Get started Sign Up Success You have suc…" at bounding box center [679, 263] width 1228 height 700
click at [651, 578] on span "Back to previous step" at bounding box center [677, 585] width 93 height 14
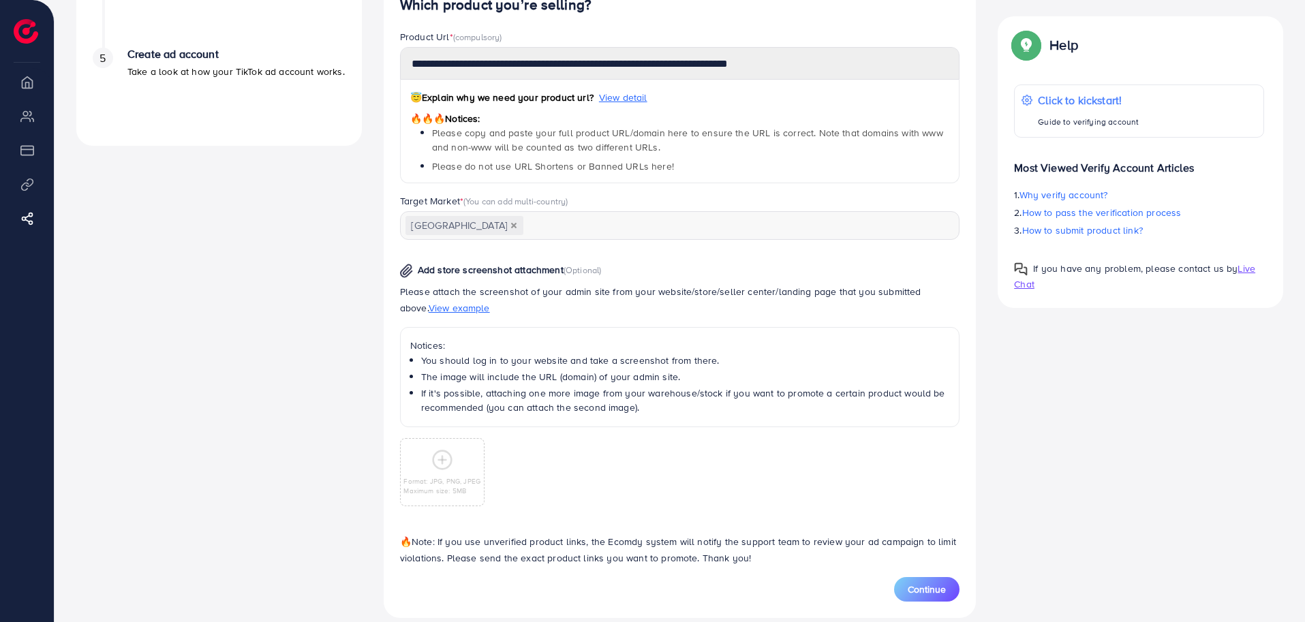
scroll to position [502, 0]
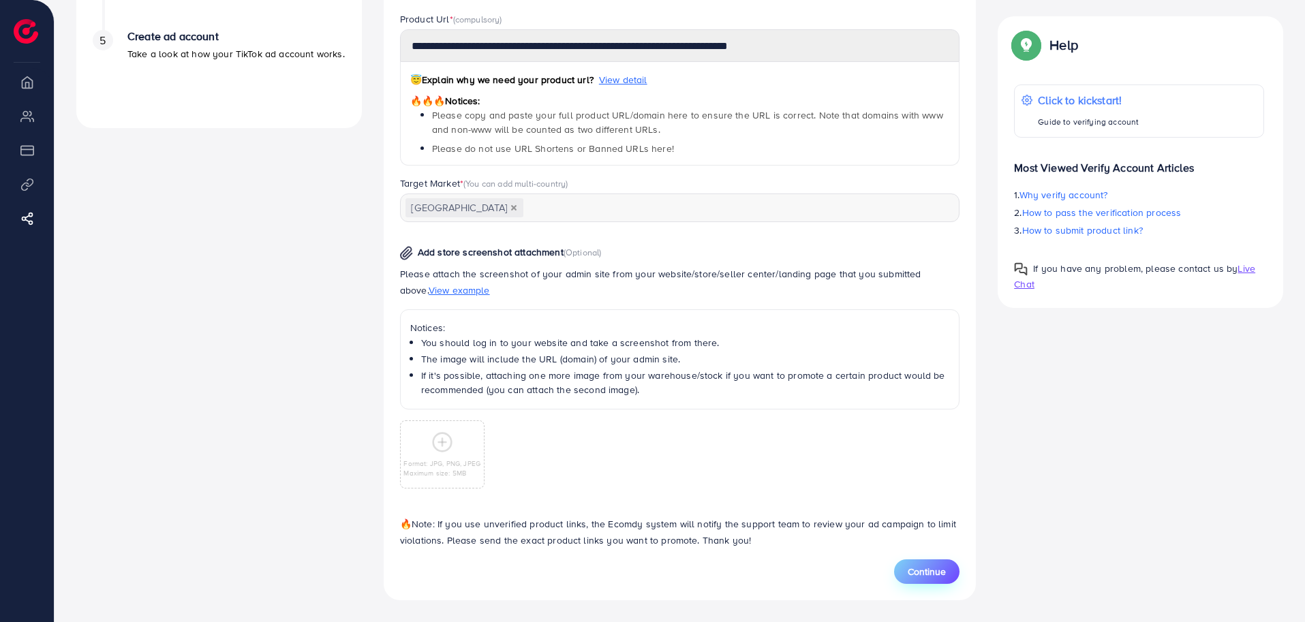
click at [933, 567] on span "Continue" at bounding box center [926, 572] width 38 height 14
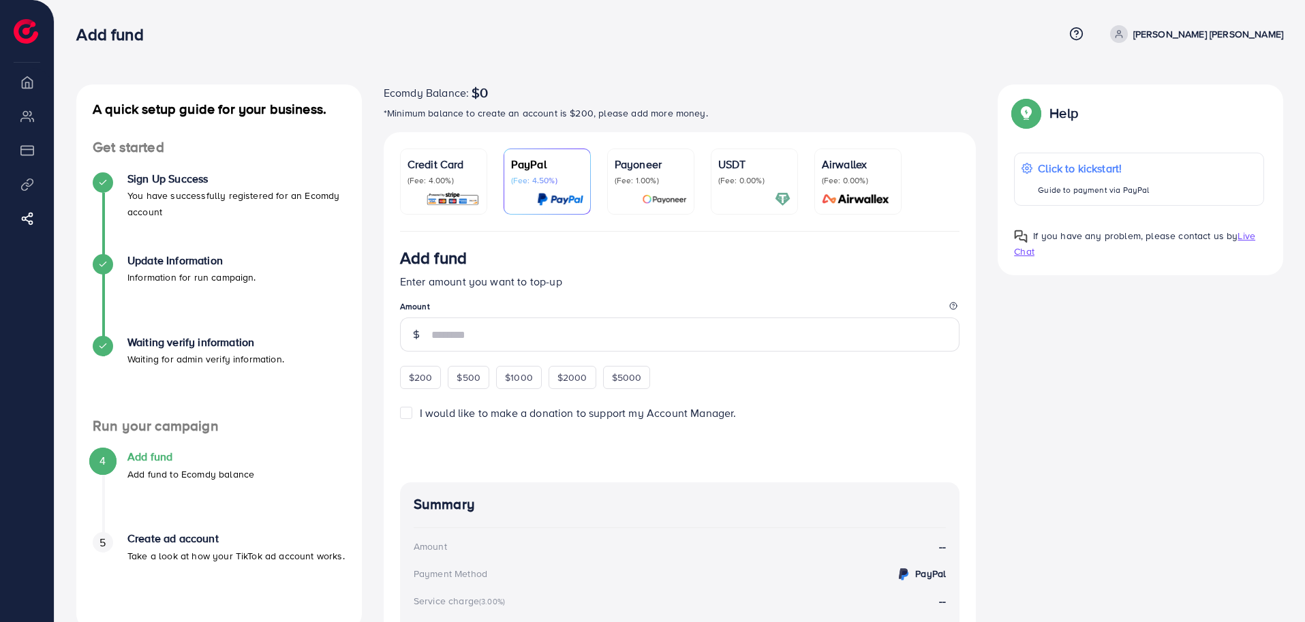
click at [384, 337] on div "Add fund Enter amount you want to top-up Amount $200 $500 $1000 $2000 $5000 I w…" at bounding box center [680, 472] width 593 height 480
click at [1123, 397] on div "A quick setup guide for your business. Get started Sign Up Success You have suc…" at bounding box center [679, 432] width 1228 height 696
click at [373, 438] on div "Credit Card (Fee: 4.00%) PayPal (Fee: 4.50%) Payoneer (Fee: 1.00%) USDT (Fee: 0…" at bounding box center [680, 435] width 615 height 607
click at [1062, 379] on div "A quick setup guide for your business. Get started Sign Up Success You have suc…" at bounding box center [679, 432] width 1228 height 696
click at [27, 151] on li "Payment" at bounding box center [27, 149] width 54 height 27
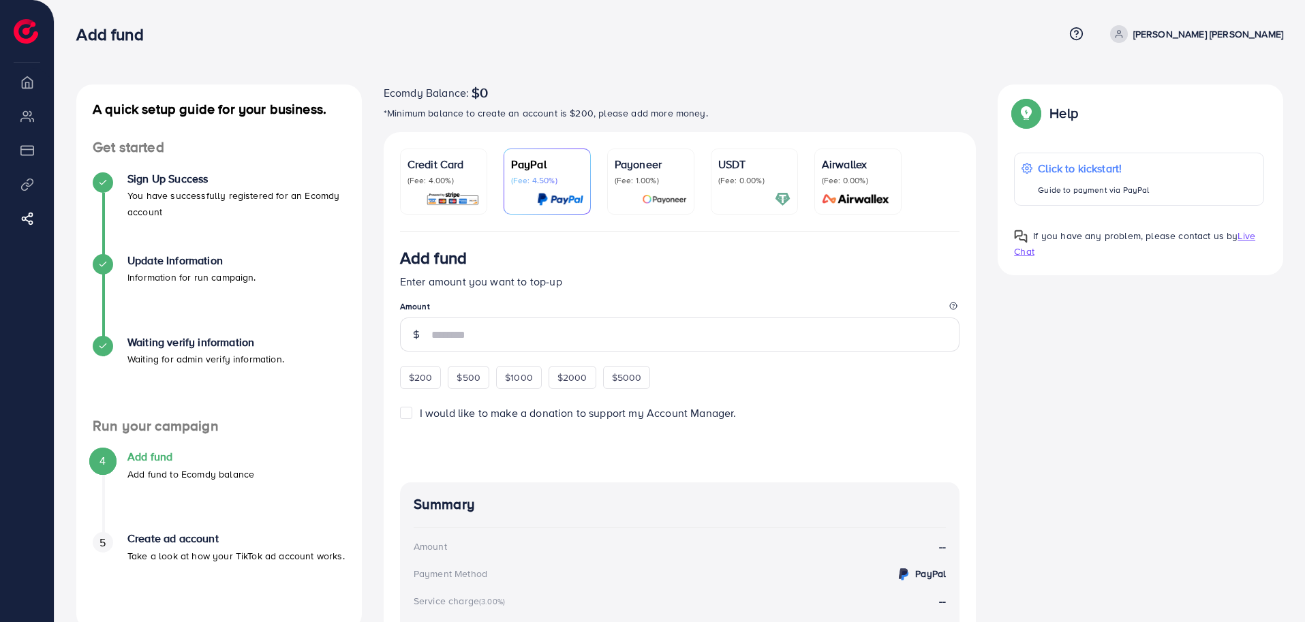
click at [1102, 451] on div "A quick setup guide for your business. Get started Sign Up Success You have suc…" at bounding box center [679, 432] width 1228 height 696
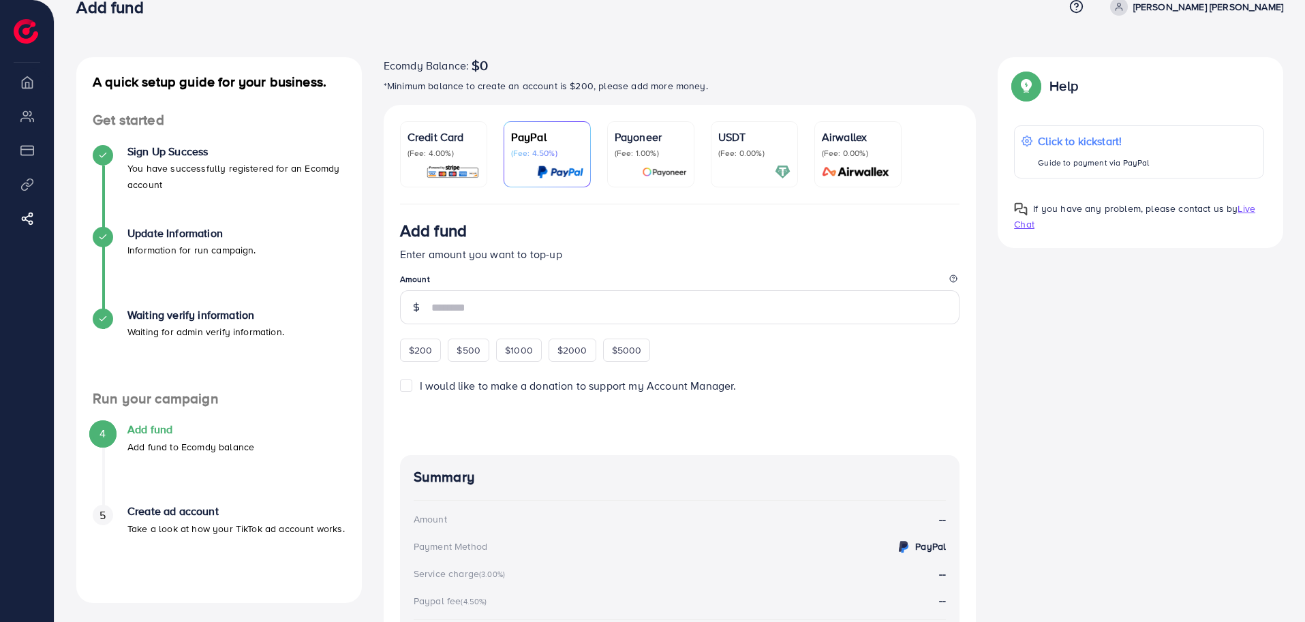
scroll to position [39, 0]
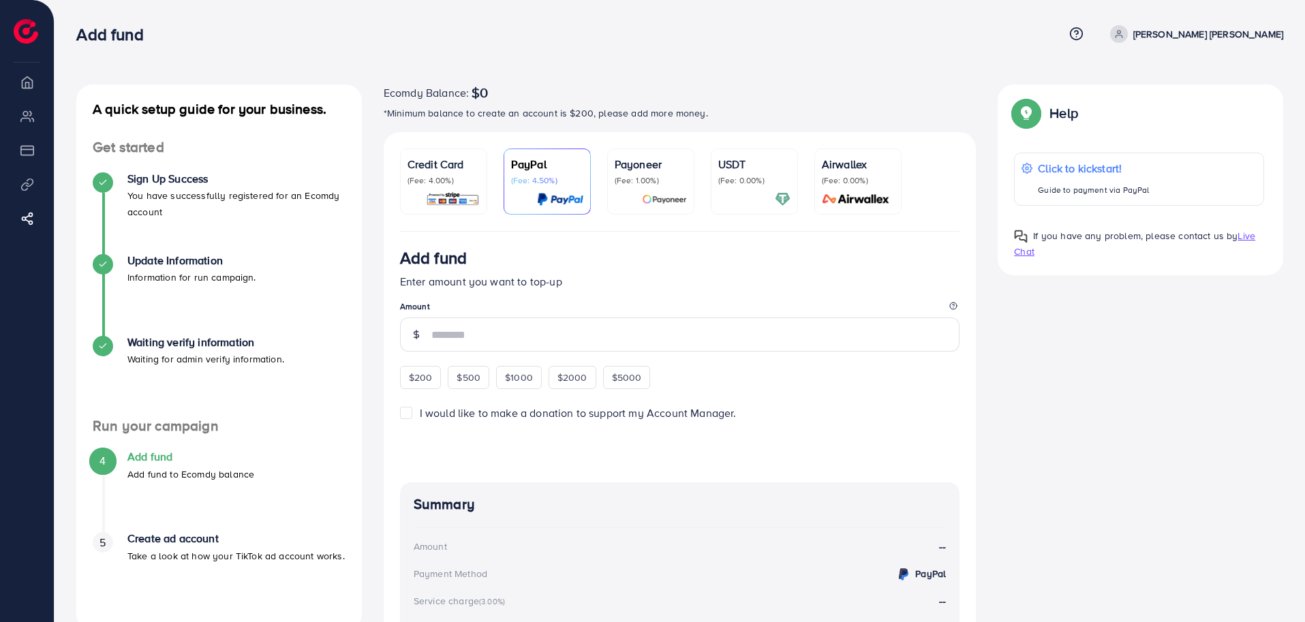
click at [643, 279] on p "Enter amount you want to top-up" at bounding box center [680, 281] width 560 height 16
click at [550, 112] on p "*Minimum balance to create an account is $200, please add more money." at bounding box center [680, 113] width 593 height 16
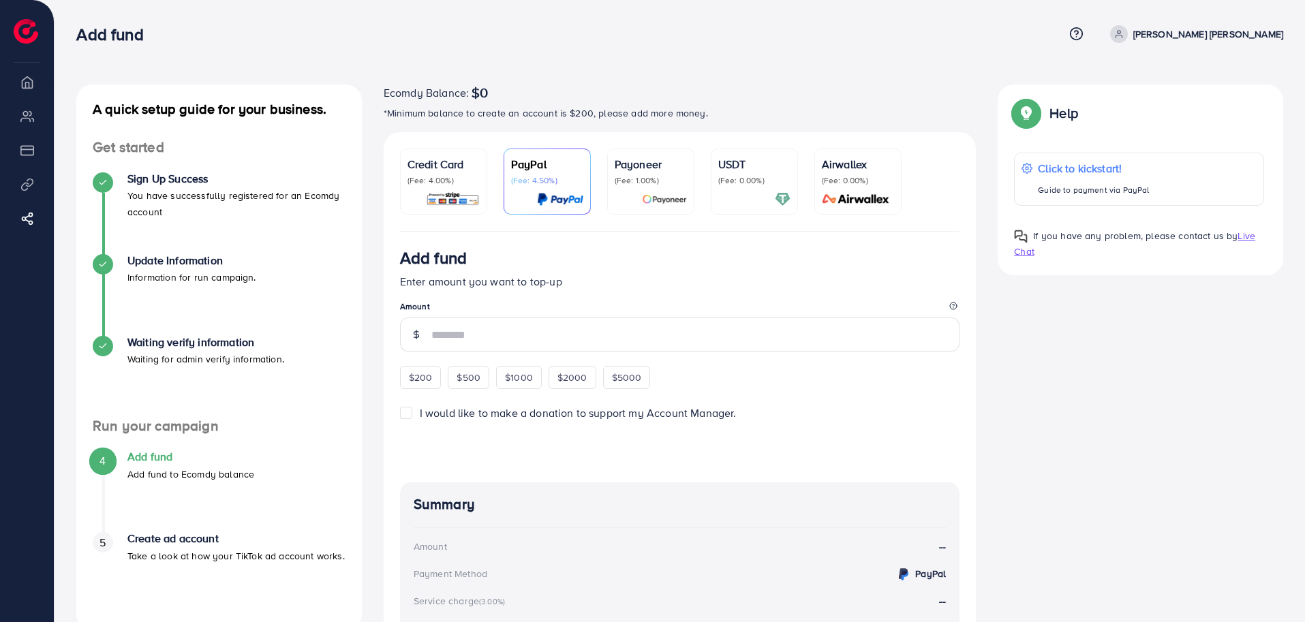
click at [629, 290] on p "Enter amount you want to top-up" at bounding box center [680, 281] width 560 height 16
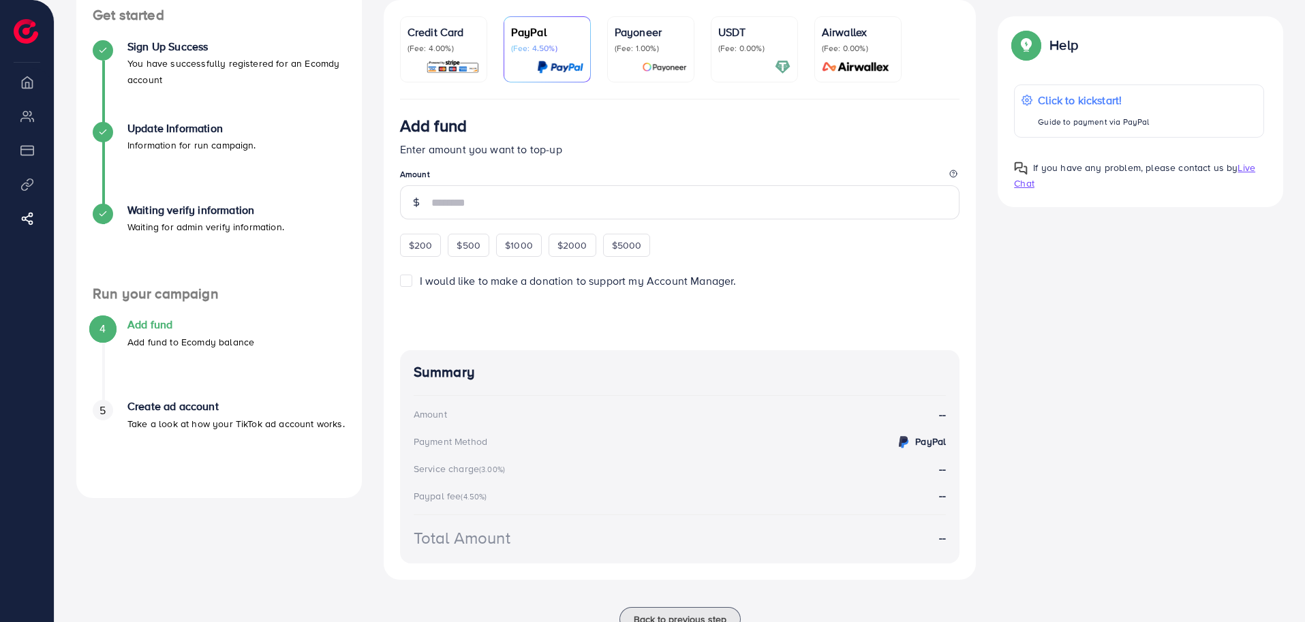
scroll to position [183, 0]
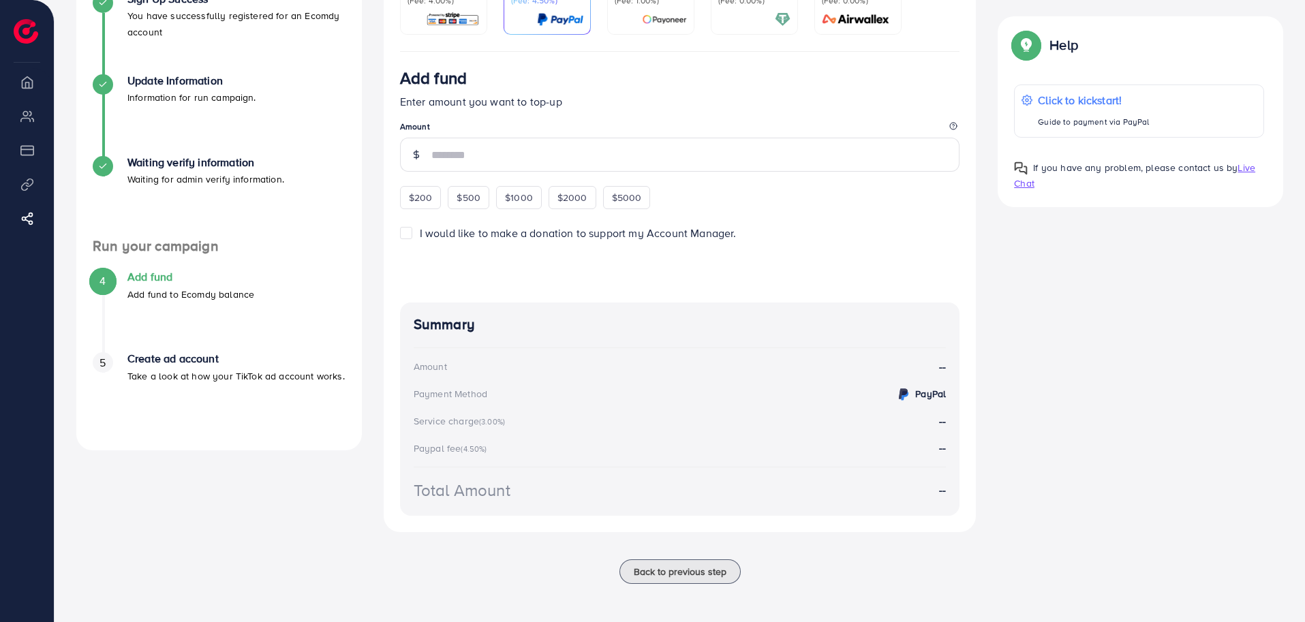
click at [390, 317] on div "Add fund Enter amount you want to top-up Amount $200 $500 $1000 $2000 $5000 I w…" at bounding box center [680, 292] width 593 height 480
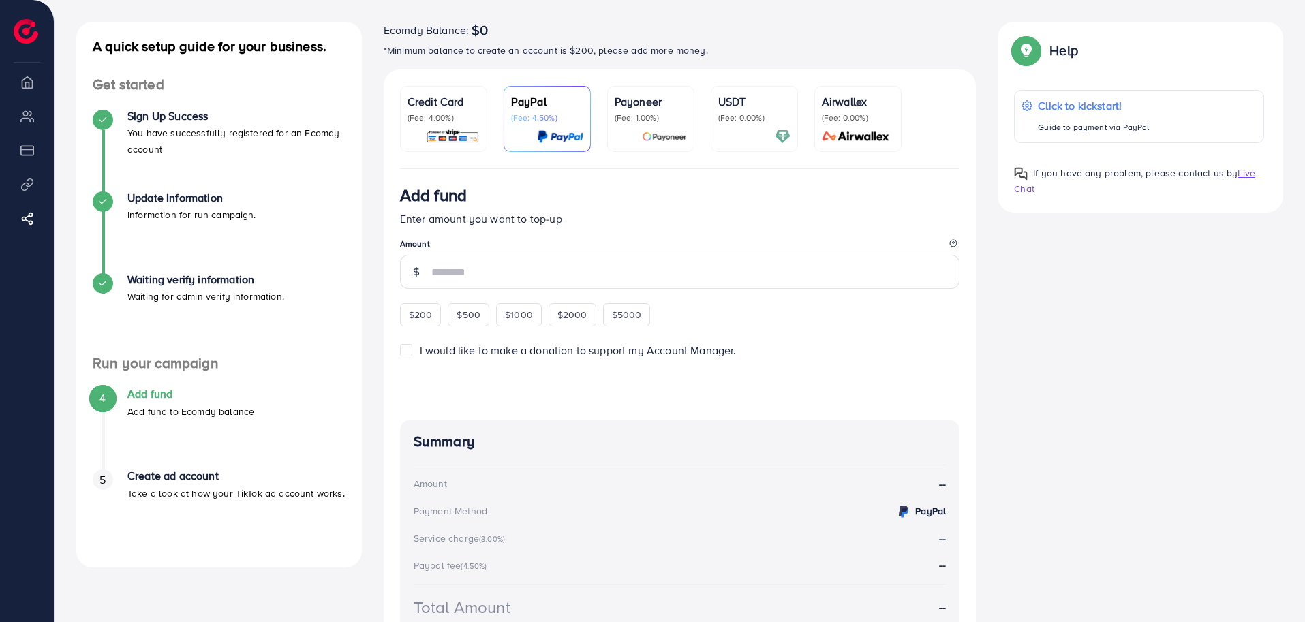
scroll to position [66, 0]
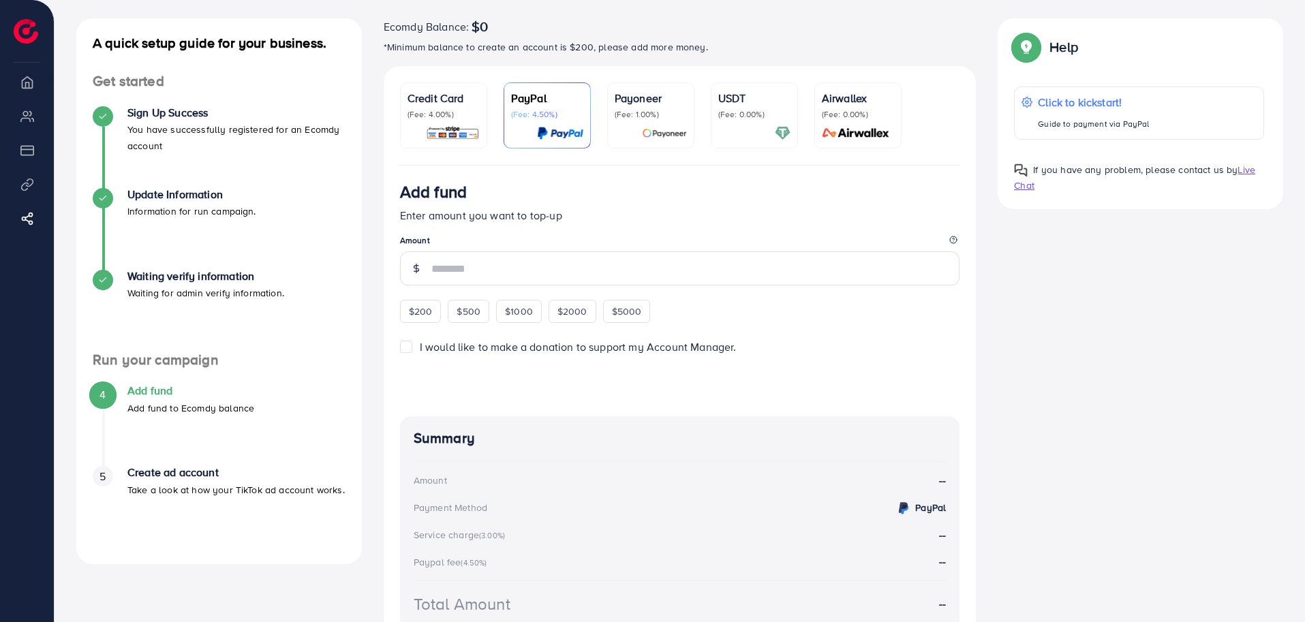
click at [390, 317] on div "Add fund Enter amount you want to top-up Amount $200 $500 $1000 $2000 $5000 I w…" at bounding box center [680, 406] width 593 height 480
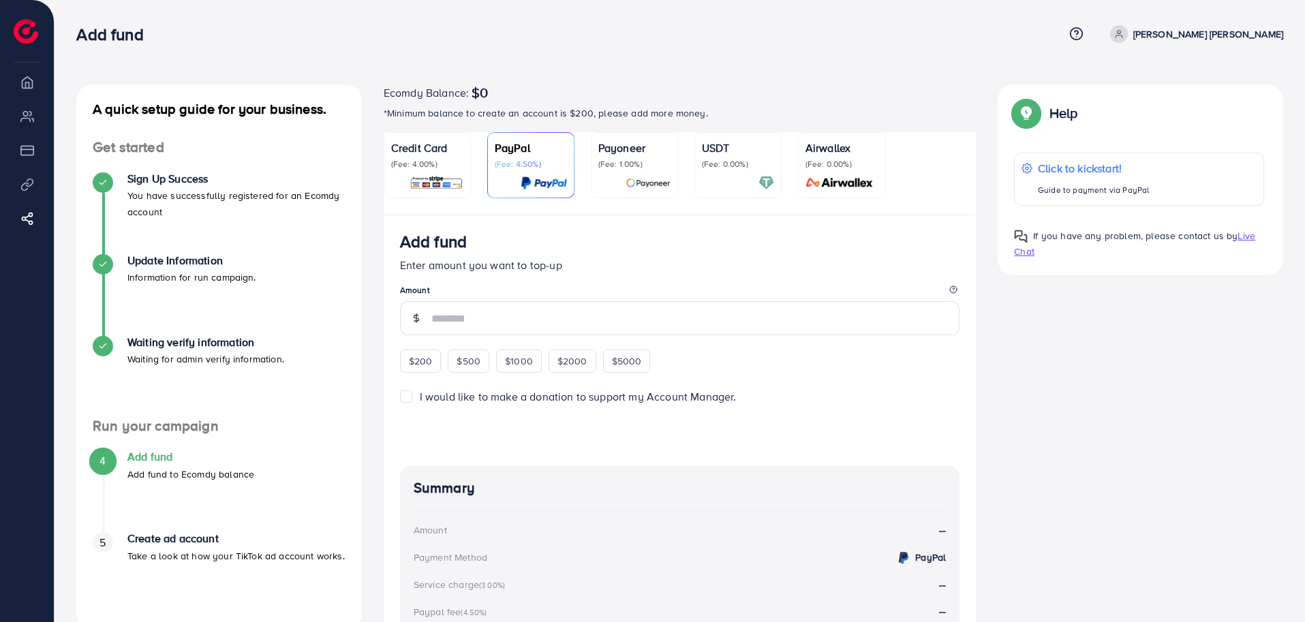
click at [20, 85] on li "Overview" at bounding box center [27, 81] width 54 height 27
click at [29, 85] on li "Overview" at bounding box center [27, 81] width 54 height 27
click at [377, 244] on div "Credit Card (Fee: 4.00%) PayPal (Fee: 4.50%) Payoneer (Fee: 1.00%) USDT (Fee: 0…" at bounding box center [680, 427] width 615 height 591
click at [375, 349] on div "Credit Card (Fee: 4.00%) PayPal (Fee: 4.50%) Payoneer (Fee: 1.00%) USDT (Fee: 0…" at bounding box center [680, 427] width 615 height 591
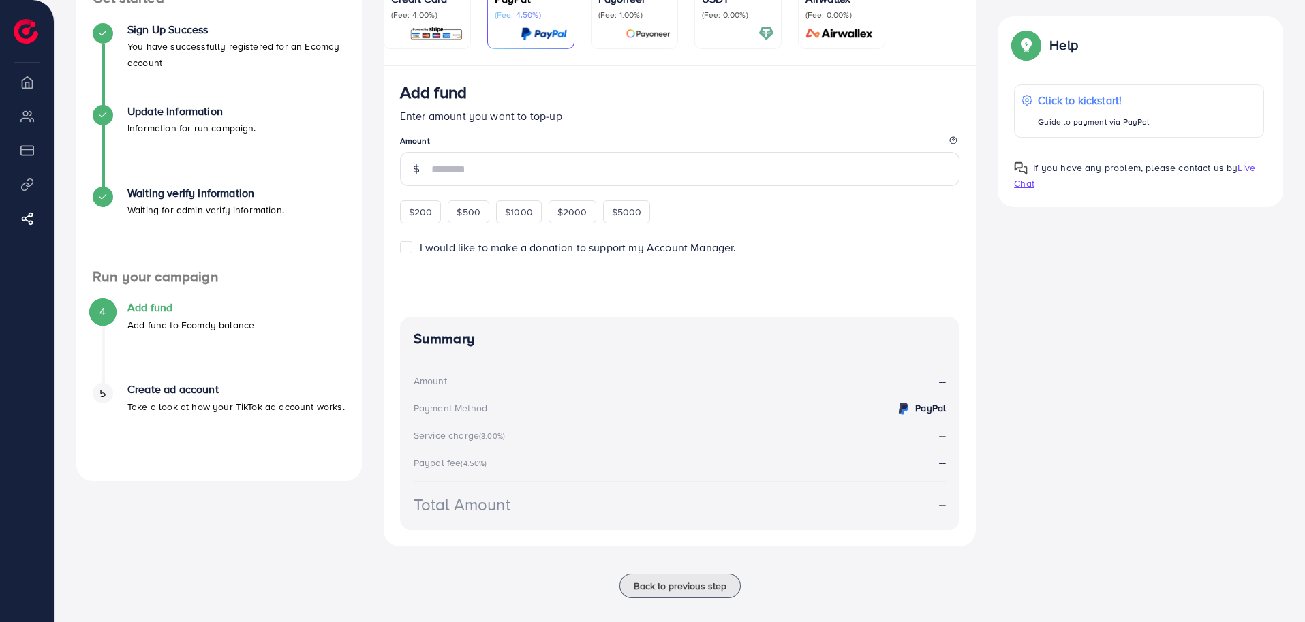
scroll to position [153, 0]
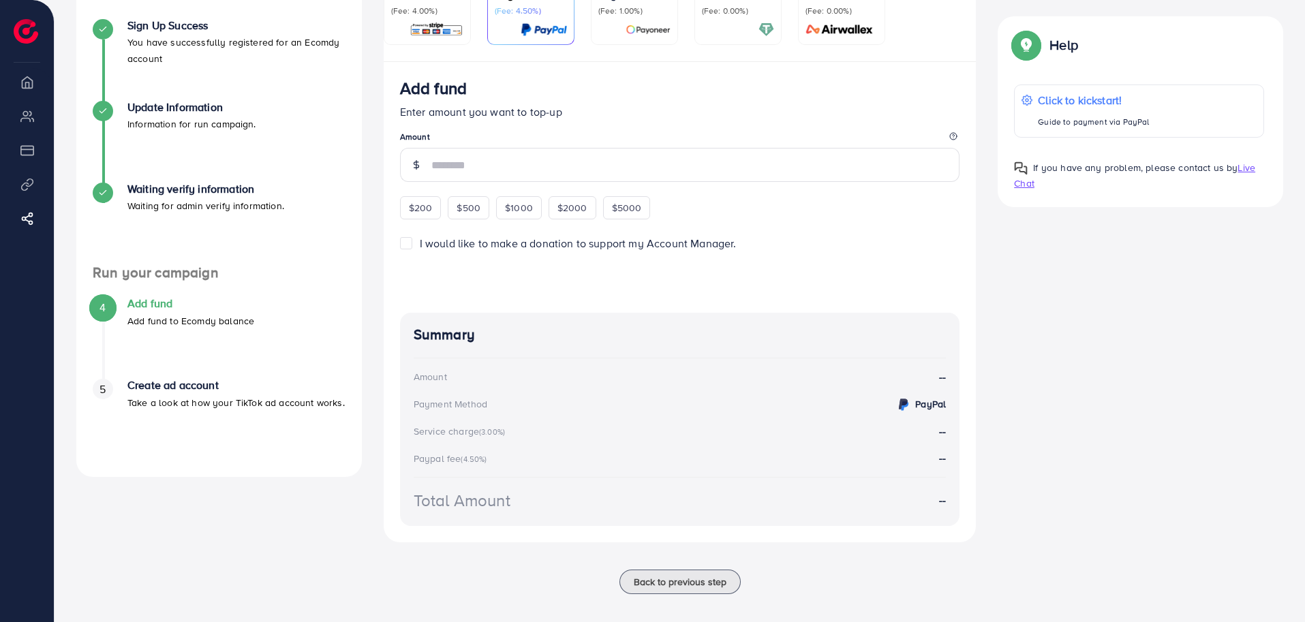
click at [367, 487] on div "A quick setup guide for your business. Get started Sign Up Success You have suc…" at bounding box center [218, 270] width 307 height 679
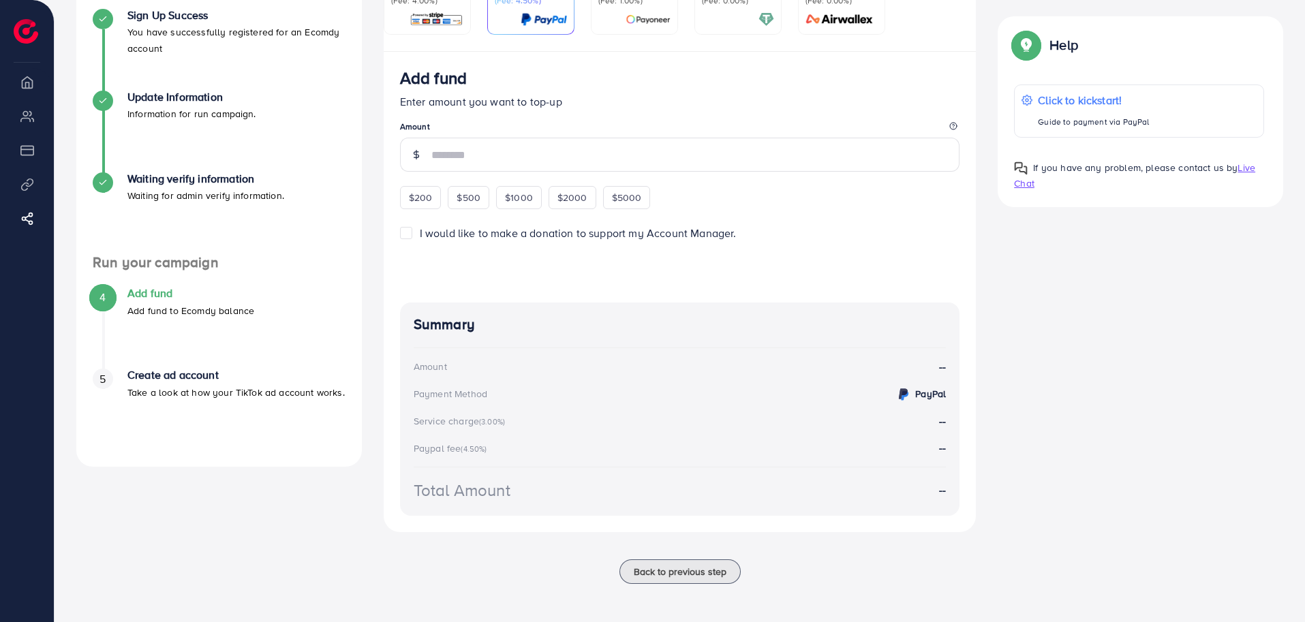
scroll to position [0, 0]
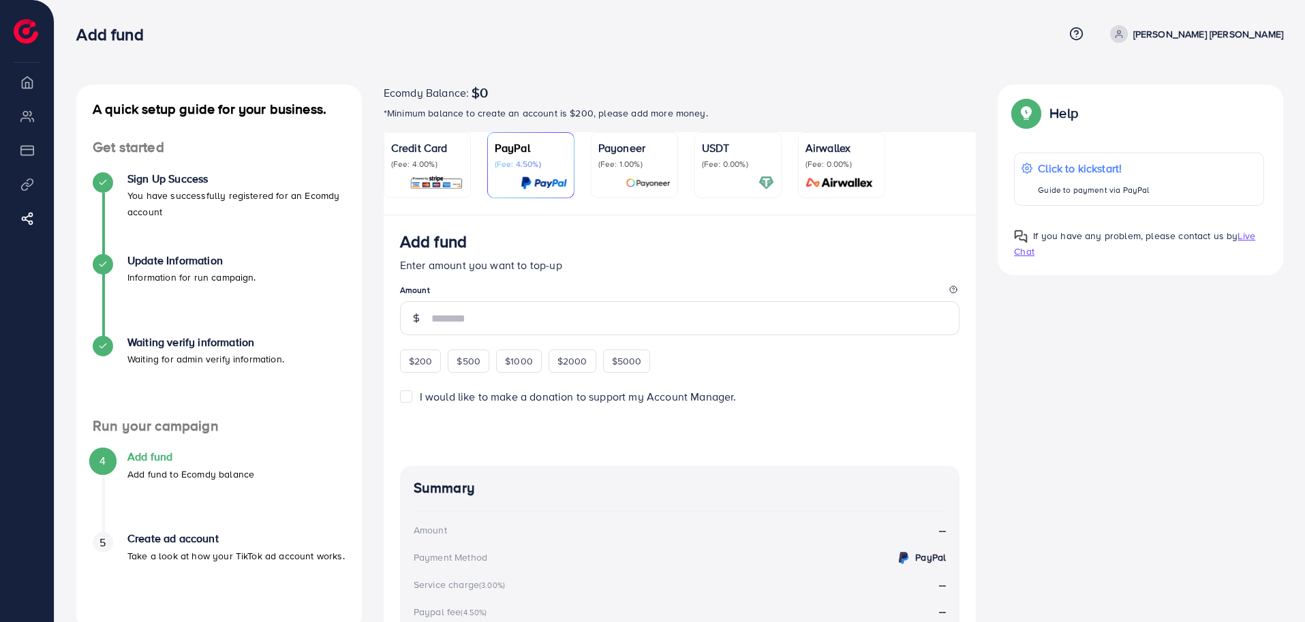
click at [367, 487] on div "A quick setup guide for your business. Get started Sign Up Success You have suc…" at bounding box center [218, 423] width 307 height 679
click at [1124, 344] on div "A quick setup guide for your business. Get started Sign Up Success You have suc…" at bounding box center [679, 423] width 1228 height 679
click at [1019, 370] on div "A quick setup guide for your business. Get started Sign Up Success You have suc…" at bounding box center [679, 423] width 1228 height 679
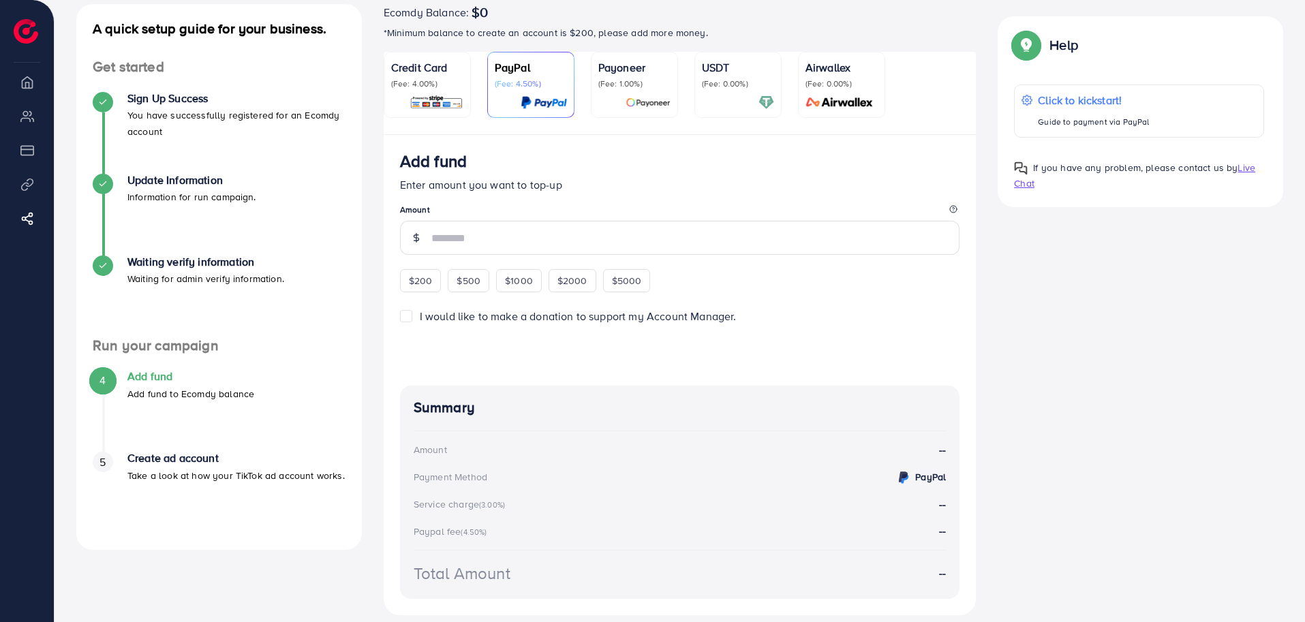
scroll to position [167, 0]
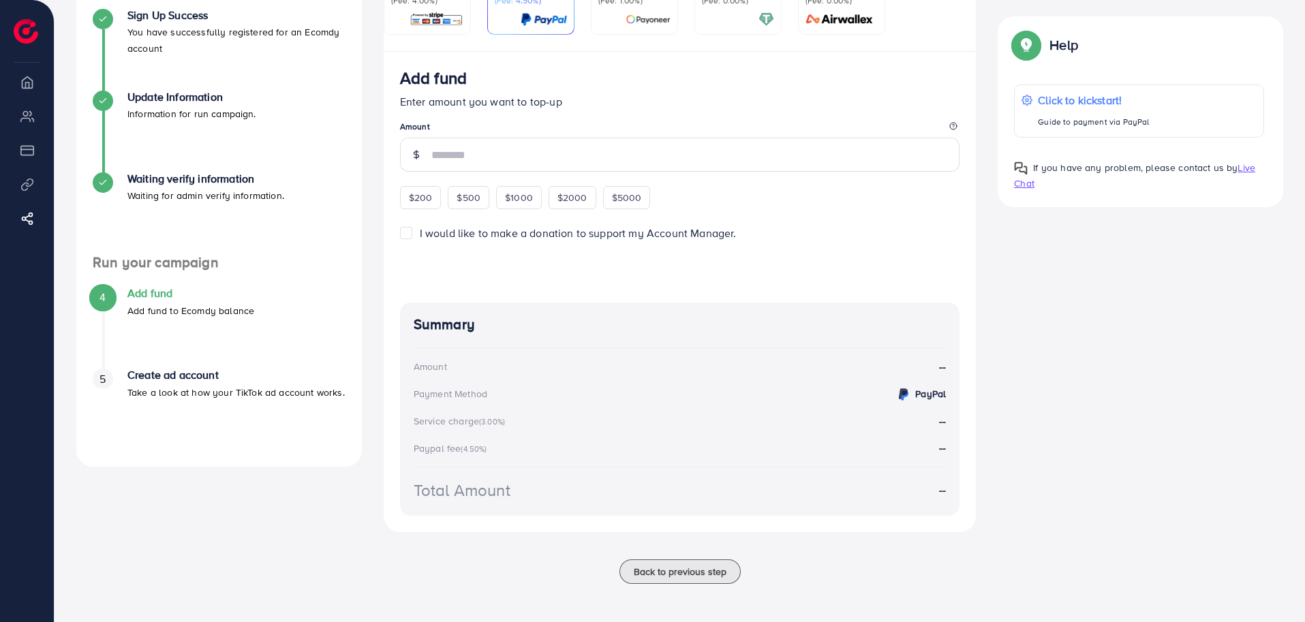
click at [22, 36] on img at bounding box center [26, 31] width 25 height 25
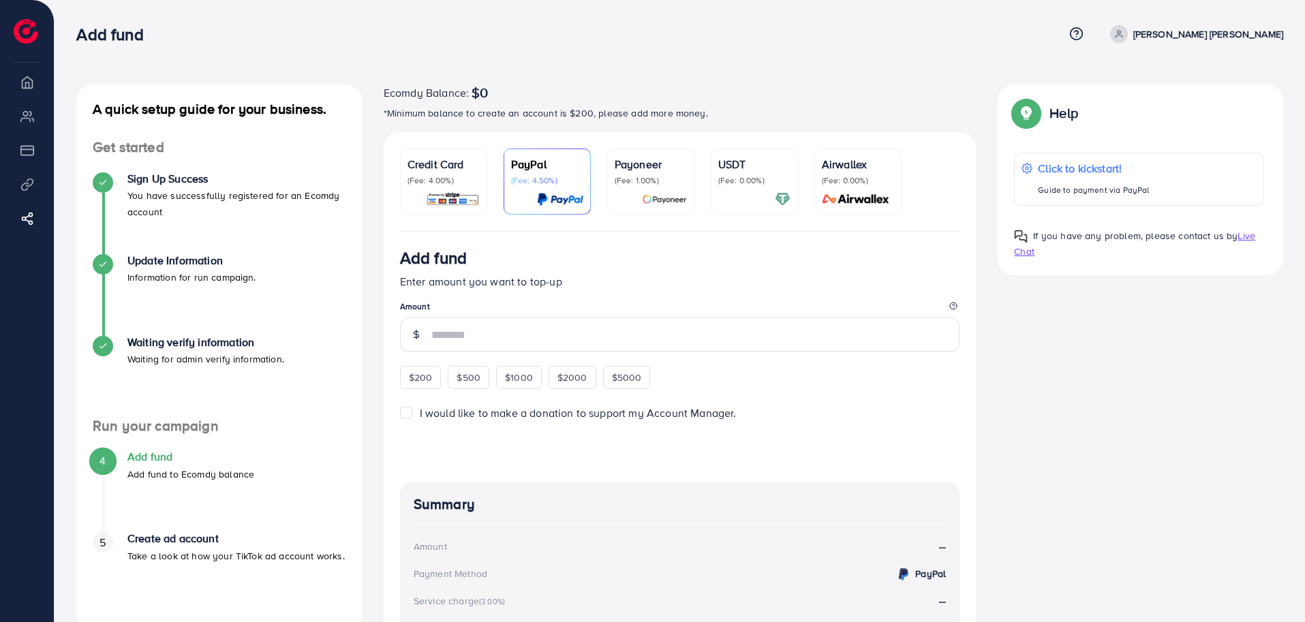
click at [1158, 466] on div "A quick setup guide for your business. Get started Sign Up Success You have suc…" at bounding box center [679, 432] width 1228 height 696
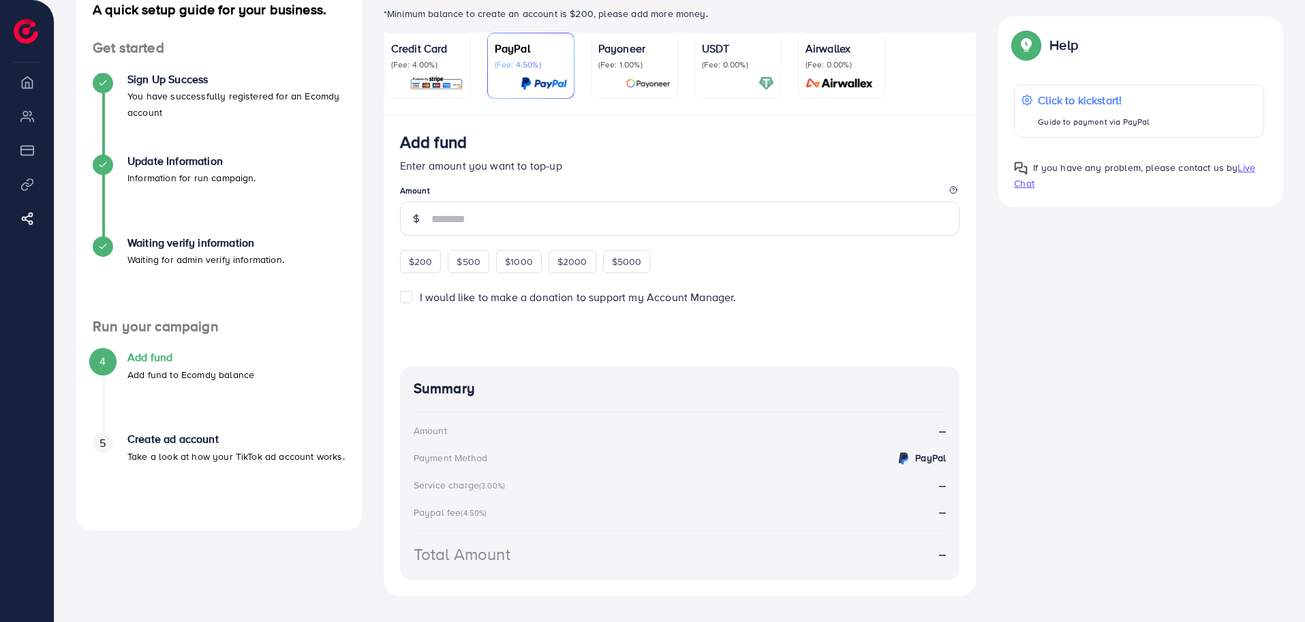
scroll to position [167, 0]
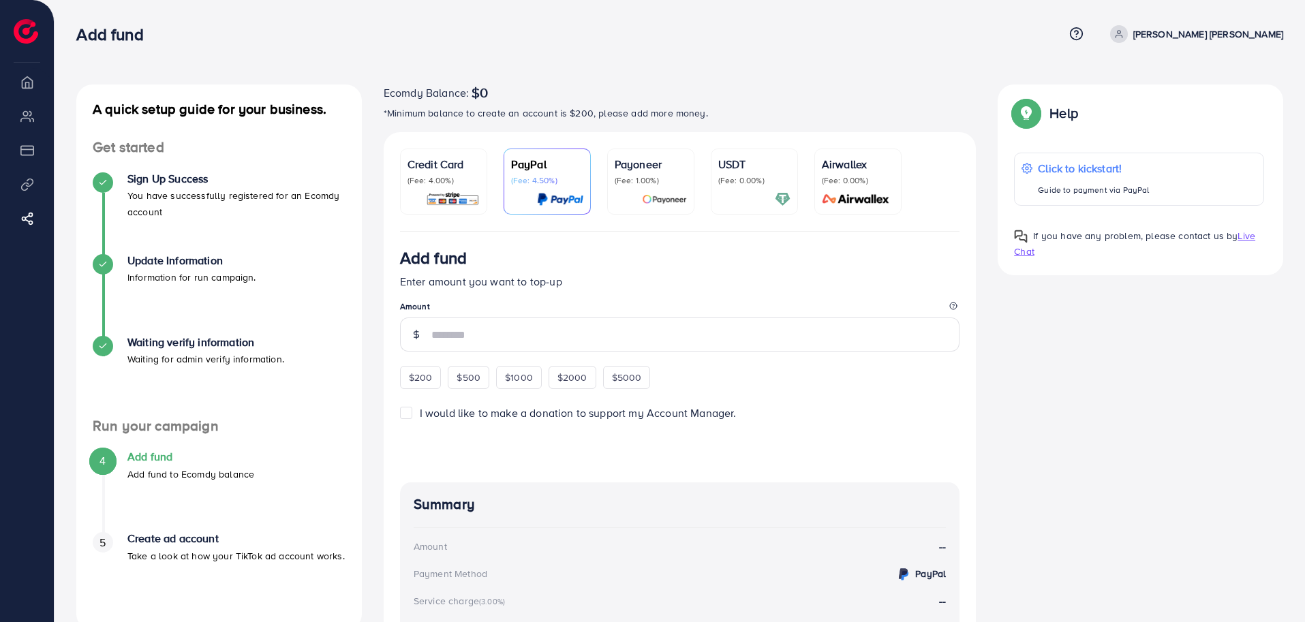
click at [672, 293] on div "Add fund Enter amount you want to top-up Amount $200 $500 $1000 $2000 $5000" at bounding box center [680, 318] width 560 height 141
click at [416, 414] on div "I would like to make a donation to support my Account Manager." at bounding box center [680, 413] width 560 height 16
click at [420, 416] on label "I would like to make a donation to support my Account Manager." at bounding box center [578, 413] width 317 height 16
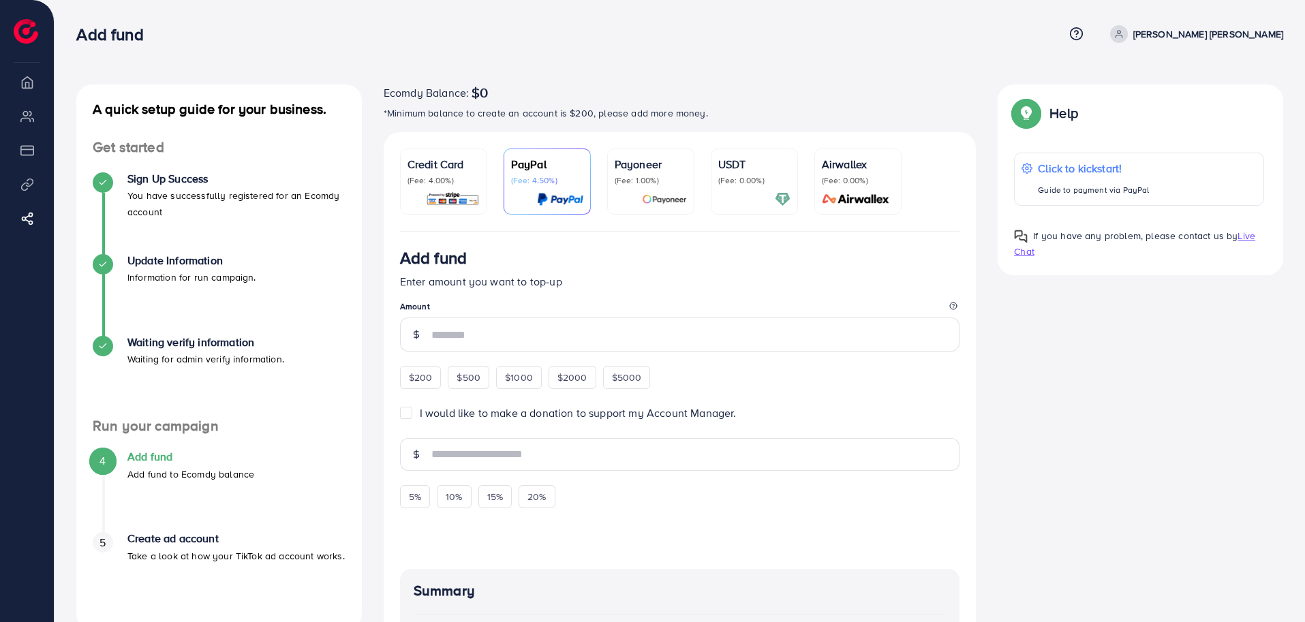
click at [420, 417] on label "I would like to make a donation to support my Account Manager." at bounding box center [578, 413] width 317 height 16
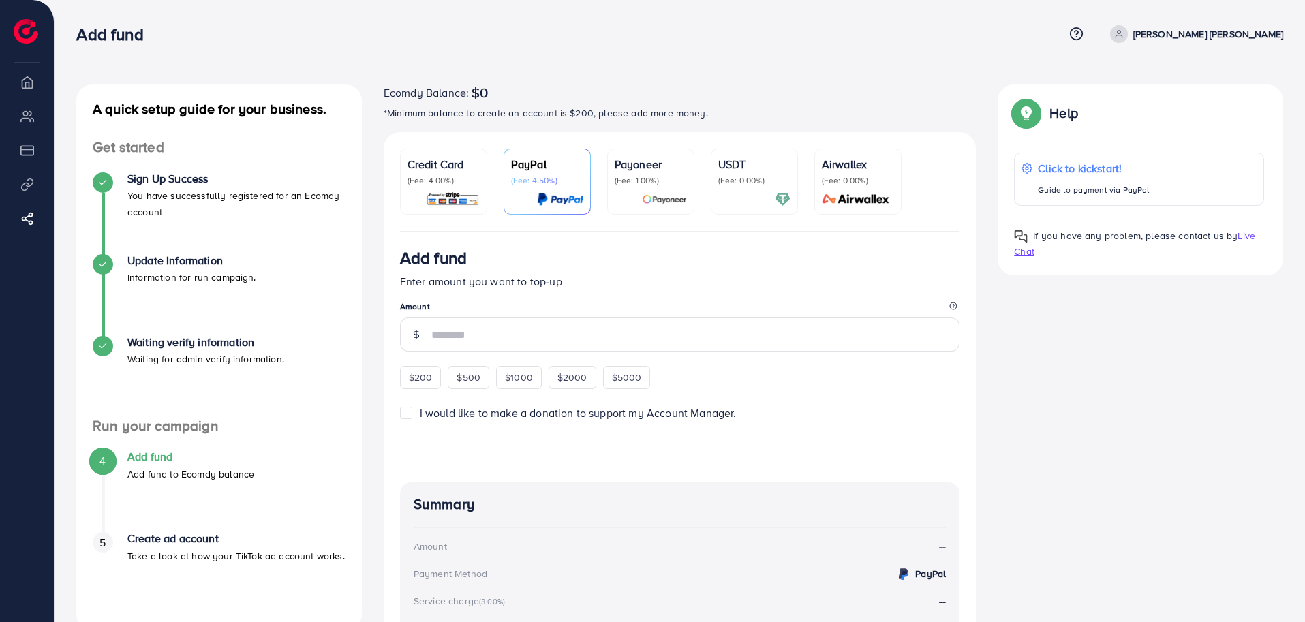
click at [1155, 425] on div "A quick setup guide for your business. Get started Sign Up Success You have suc…" at bounding box center [679, 432] width 1228 height 696
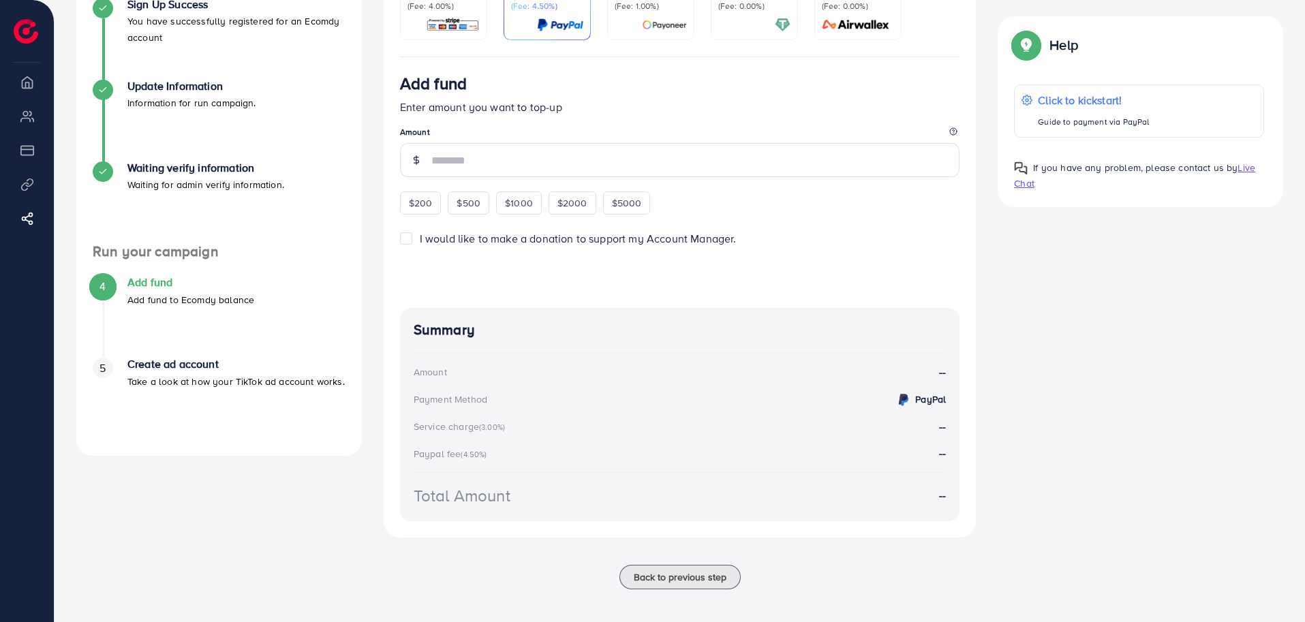
scroll to position [183, 0]
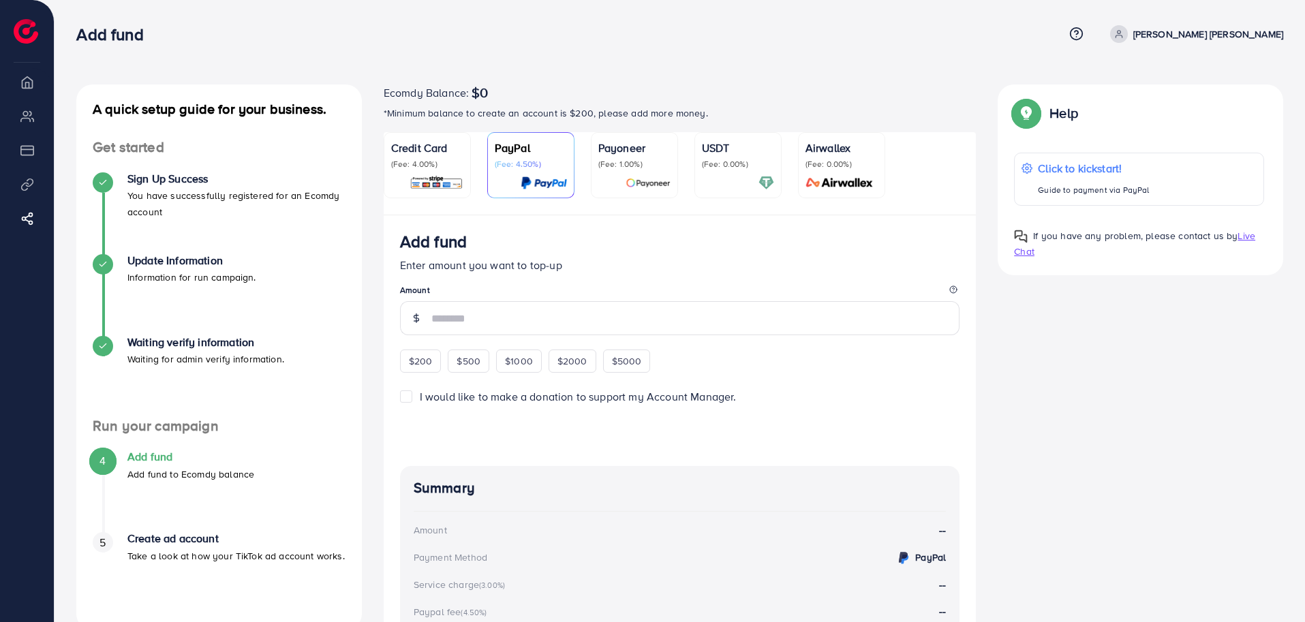
click at [1147, 347] on div "A quick setup guide for your business. Get started Sign Up Success You have suc…" at bounding box center [679, 423] width 1228 height 679
